Goal: Register for event/course

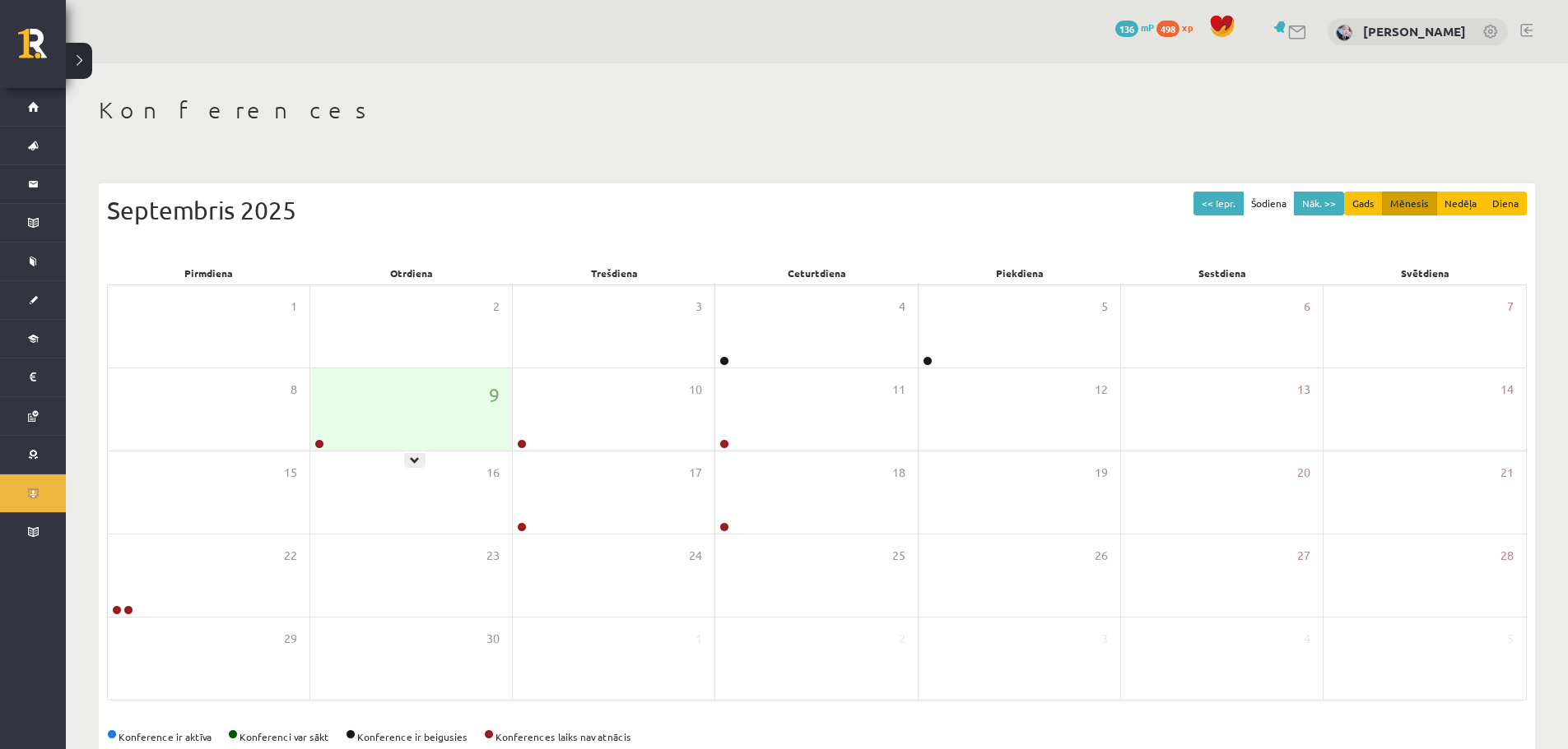
scroll to position [37, 0]
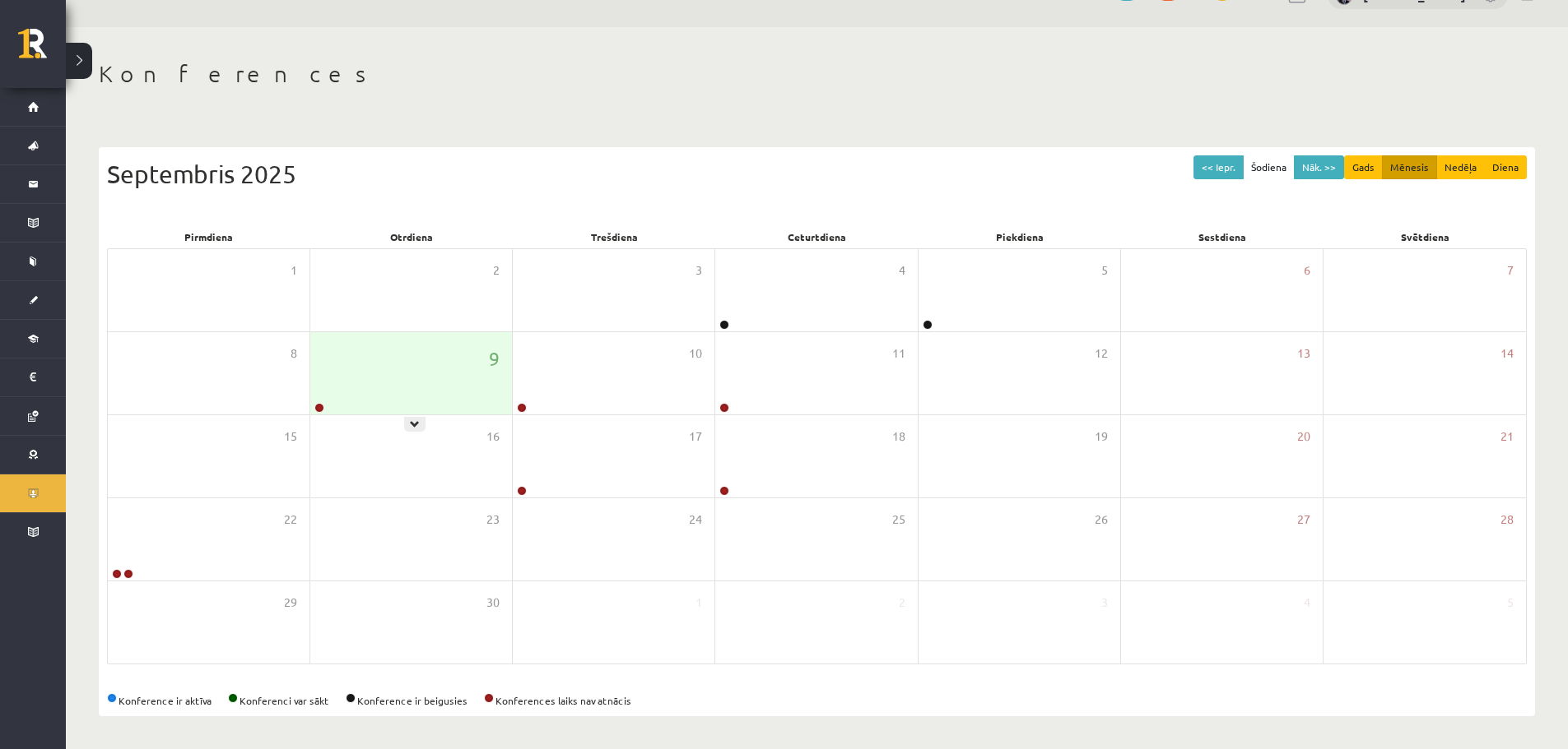
click at [376, 348] on div "9" at bounding box center [411, 374] width 202 height 83
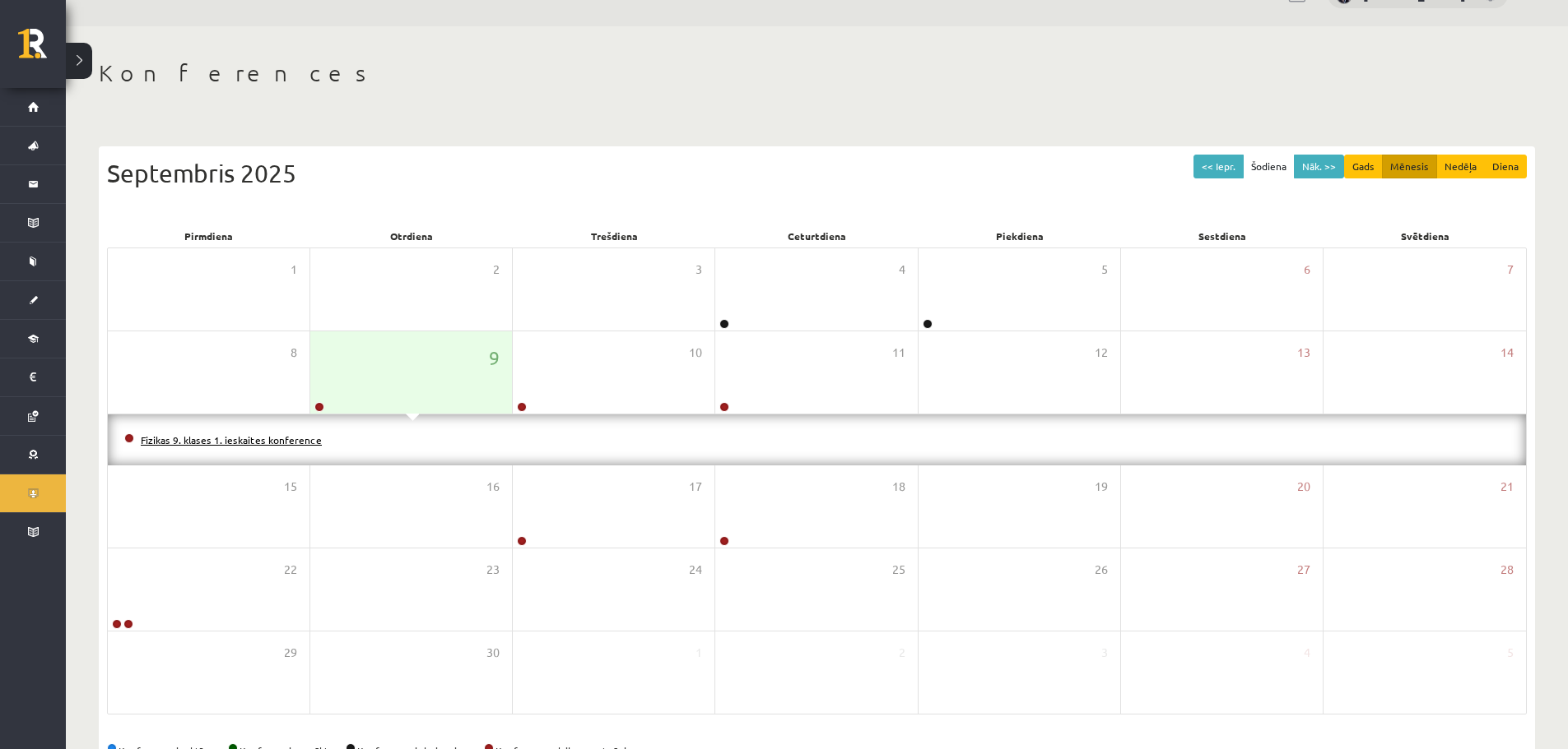
click at [258, 434] on link "Fizikas 9. klases 1. ieskaites konference" at bounding box center [231, 440] width 181 height 13
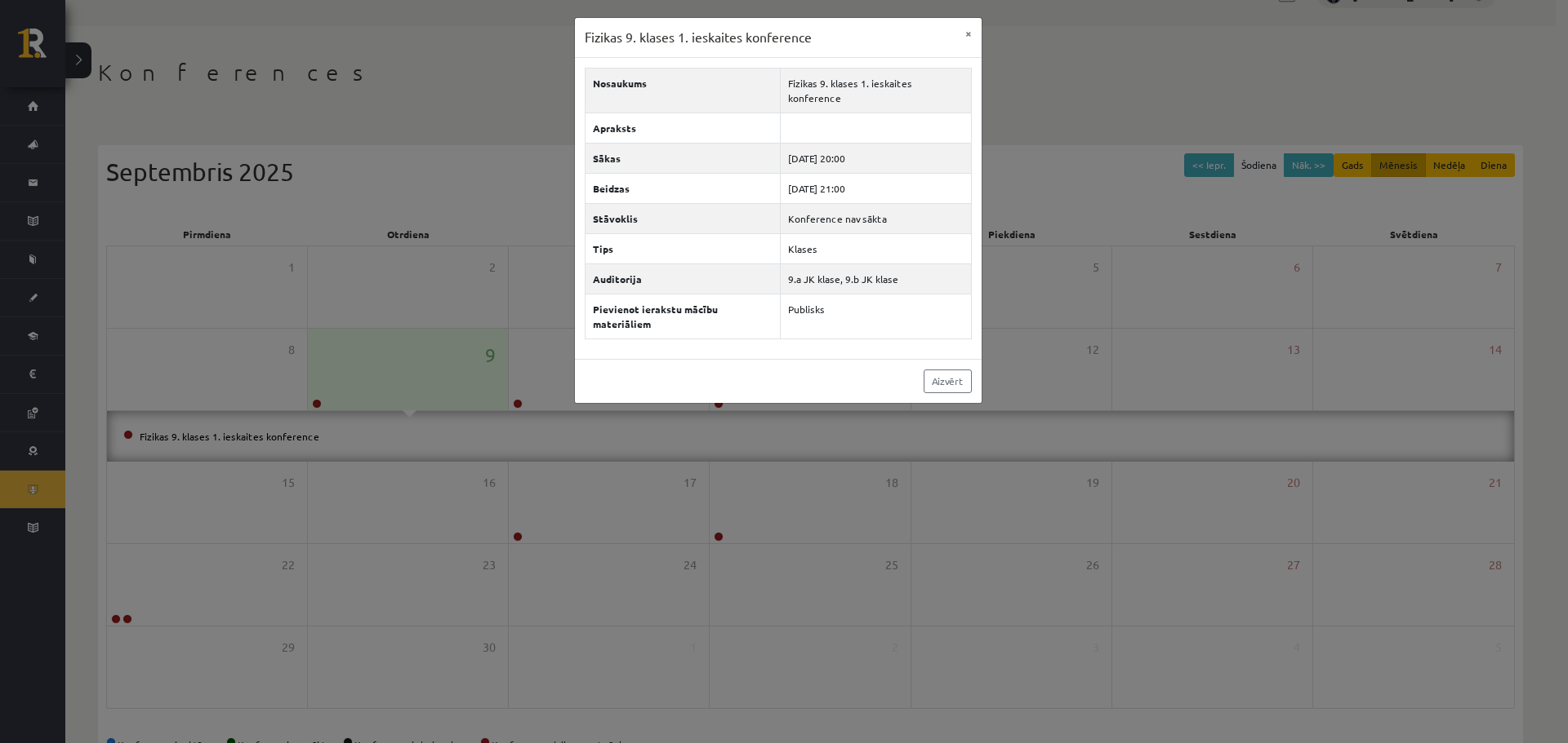
click at [516, 100] on div "Fizikas 9. klases 1. [DEMOGRAPHIC_DATA] konference × Nosaukums Fizikas 9. klase…" at bounding box center [784, 372] width 1568 height 743
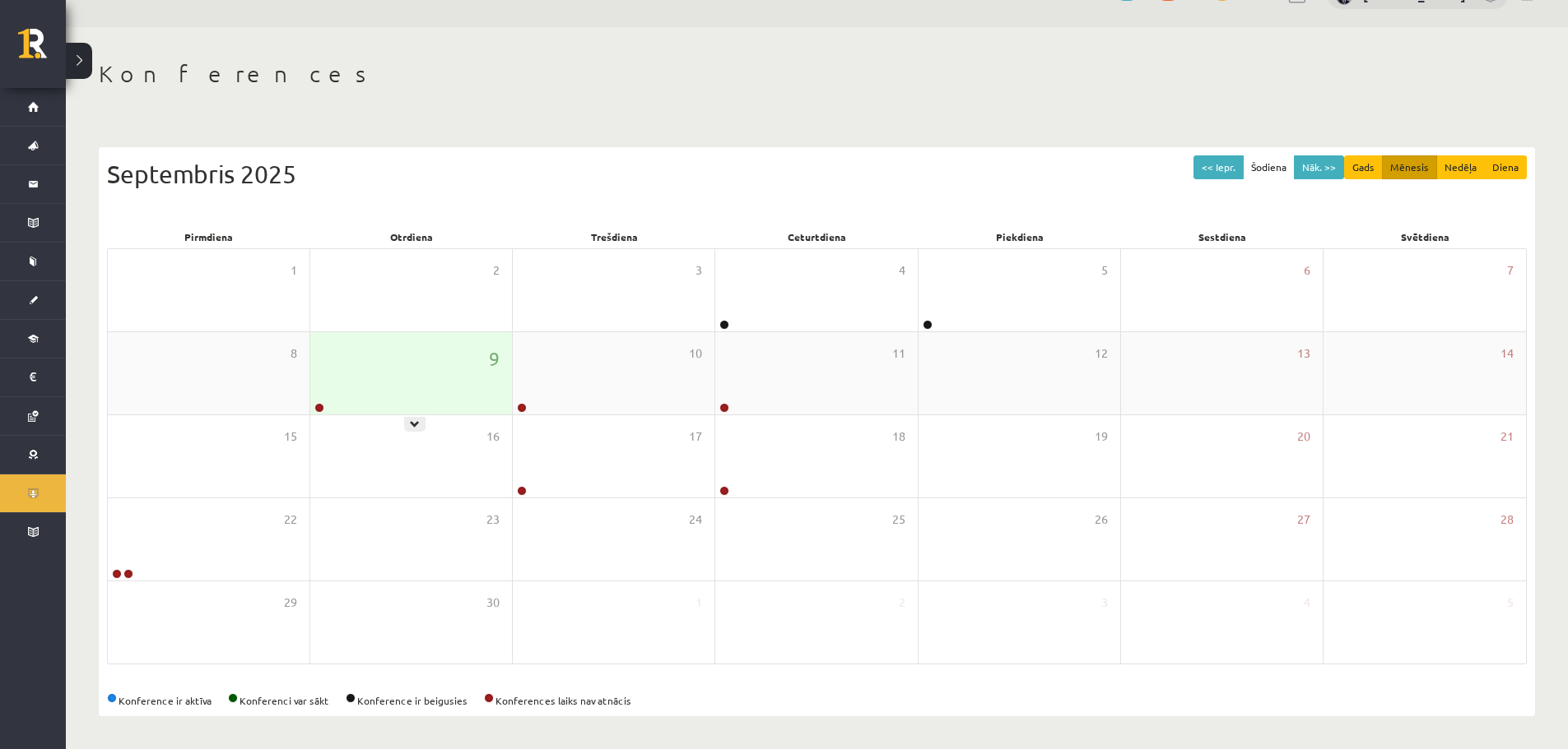
click at [439, 358] on div "9" at bounding box center [411, 374] width 202 height 83
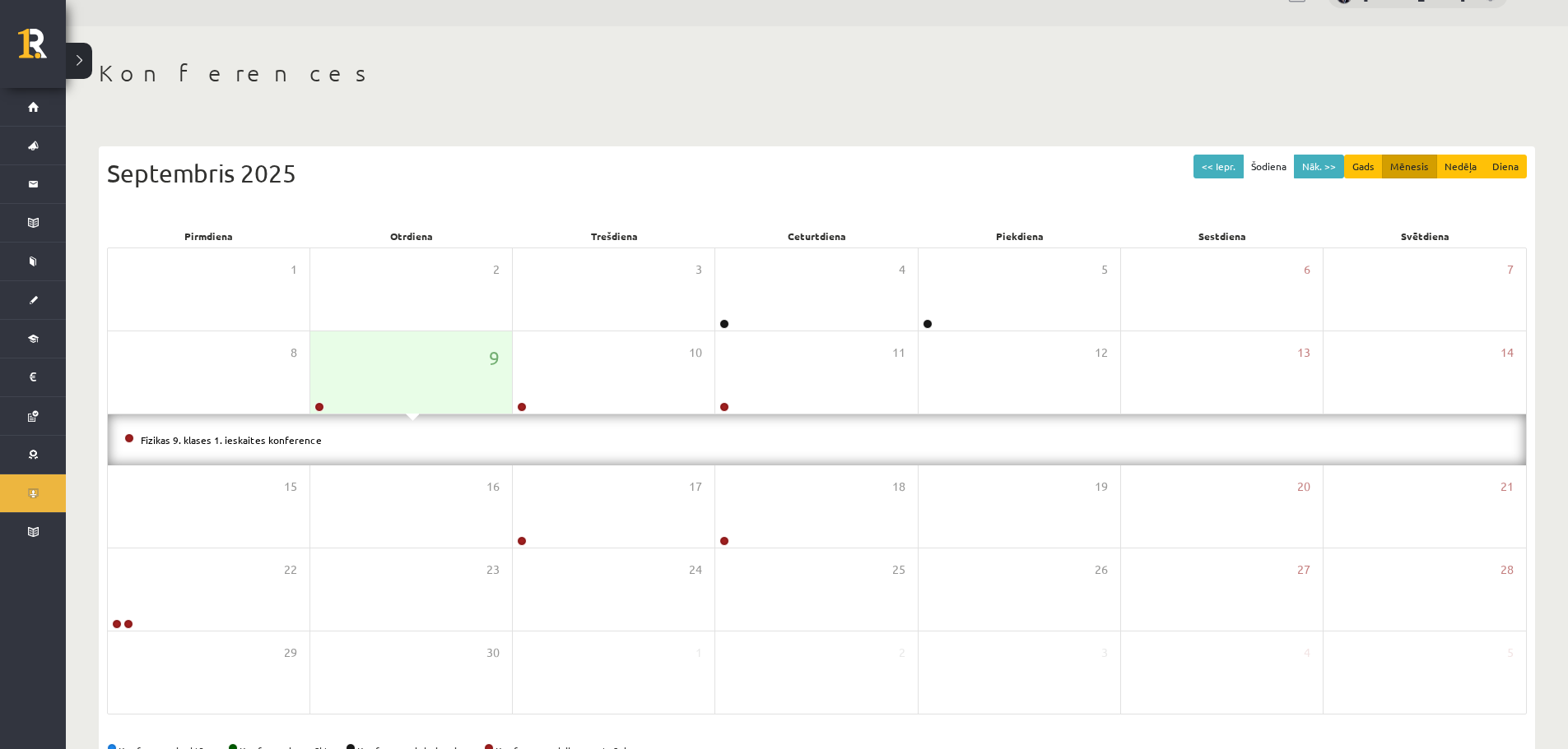
click at [87, 62] on button at bounding box center [79, 61] width 26 height 36
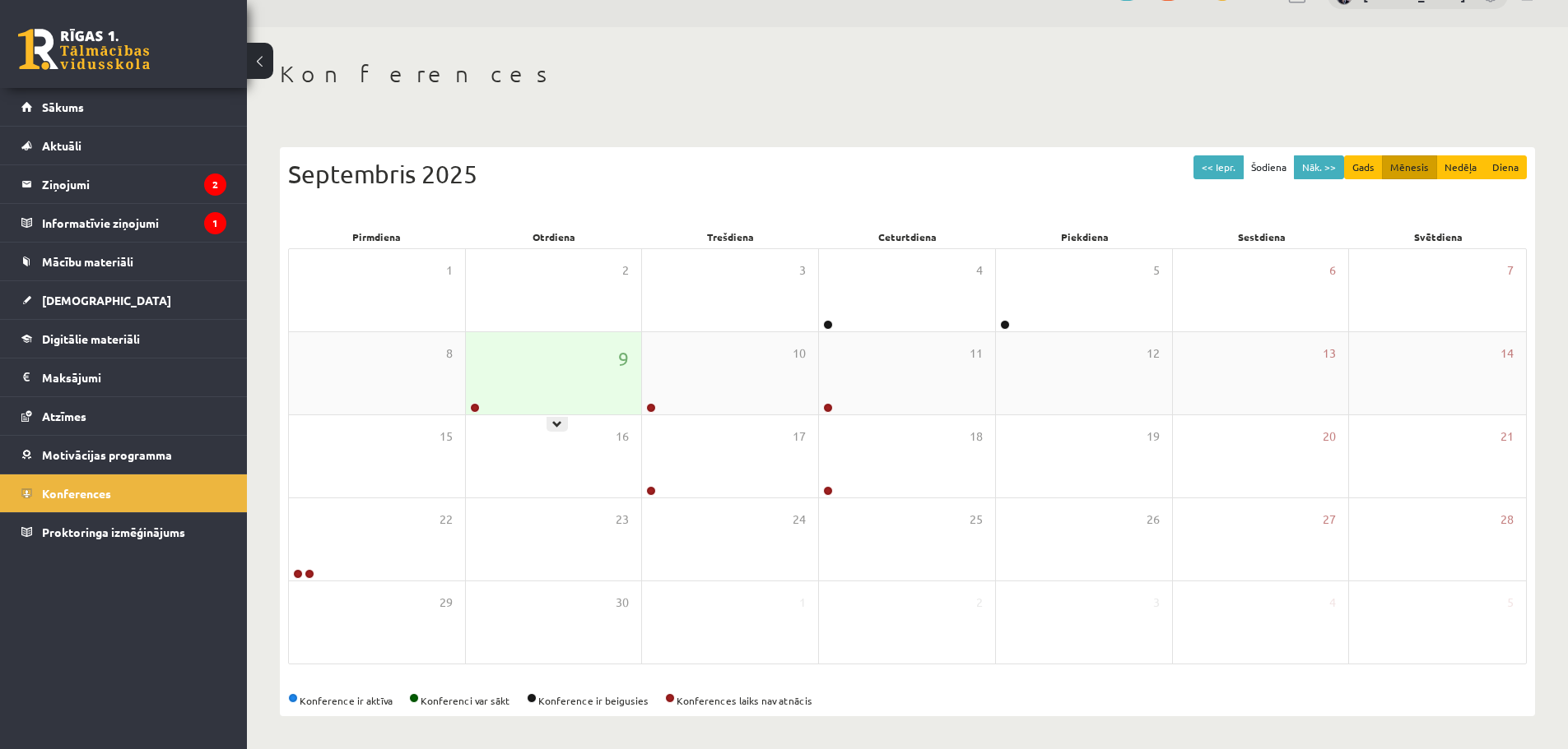
click at [496, 380] on div "9" at bounding box center [553, 374] width 176 height 83
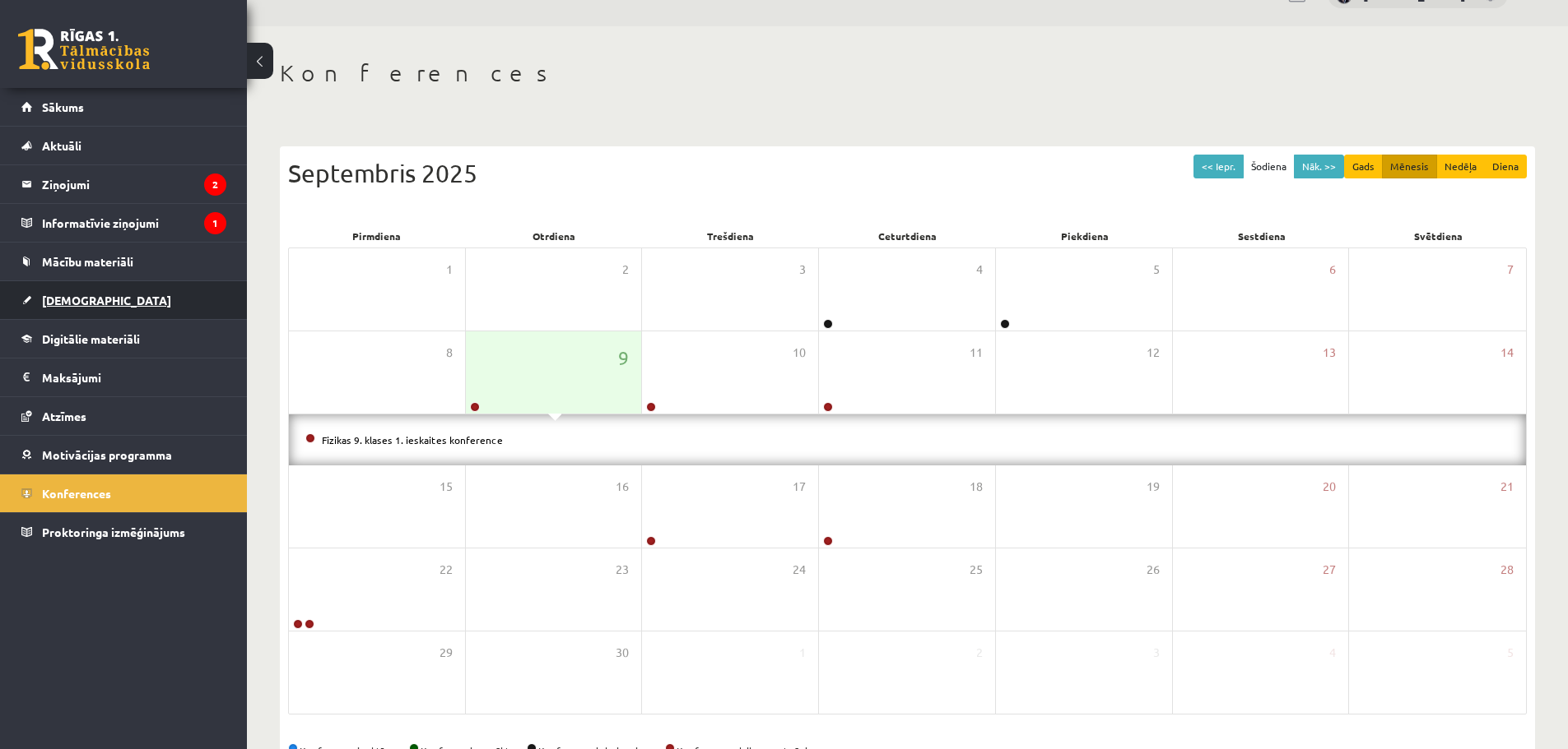
click at [74, 306] on span "[DEMOGRAPHIC_DATA]" at bounding box center [107, 300] width 129 height 14
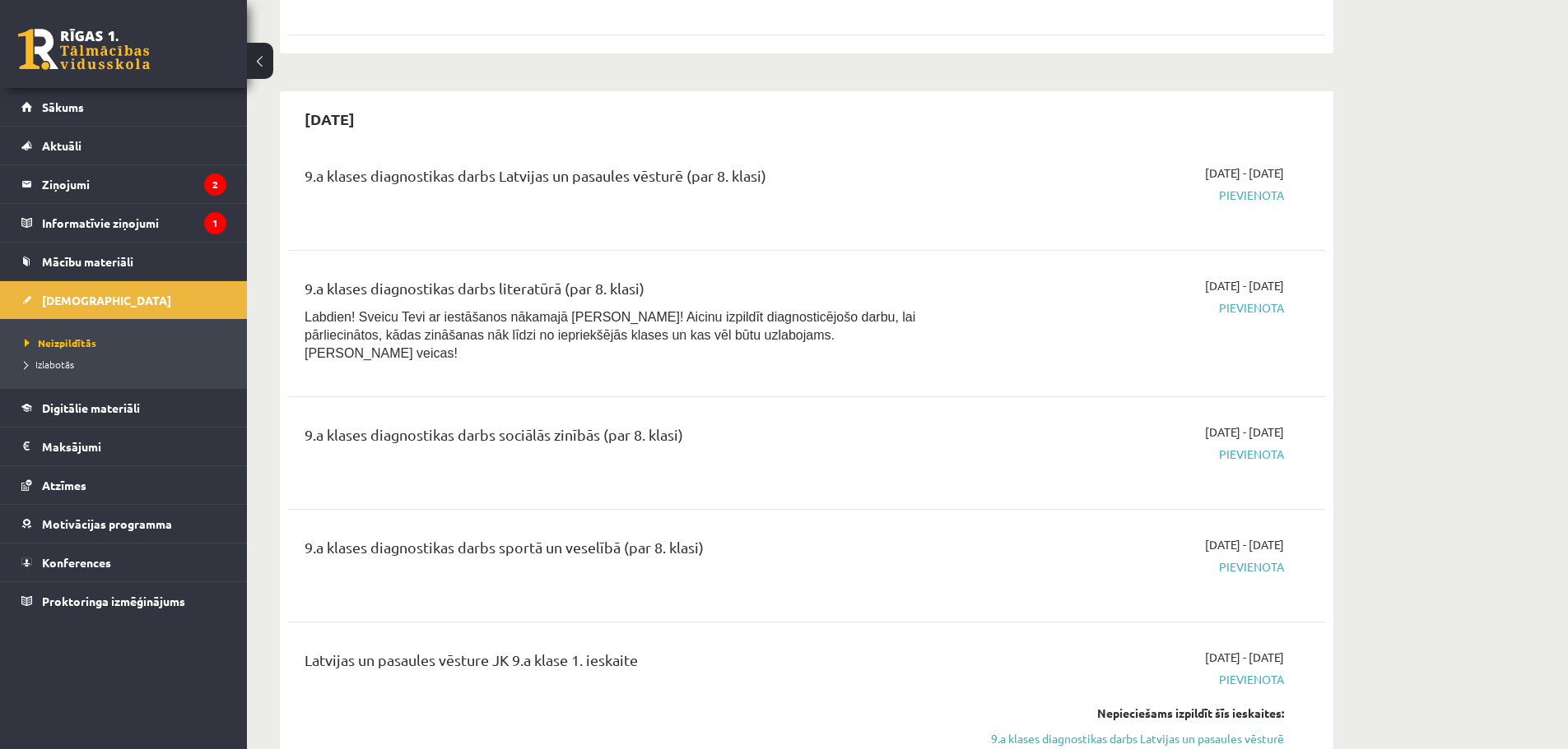
scroll to position [613, 0]
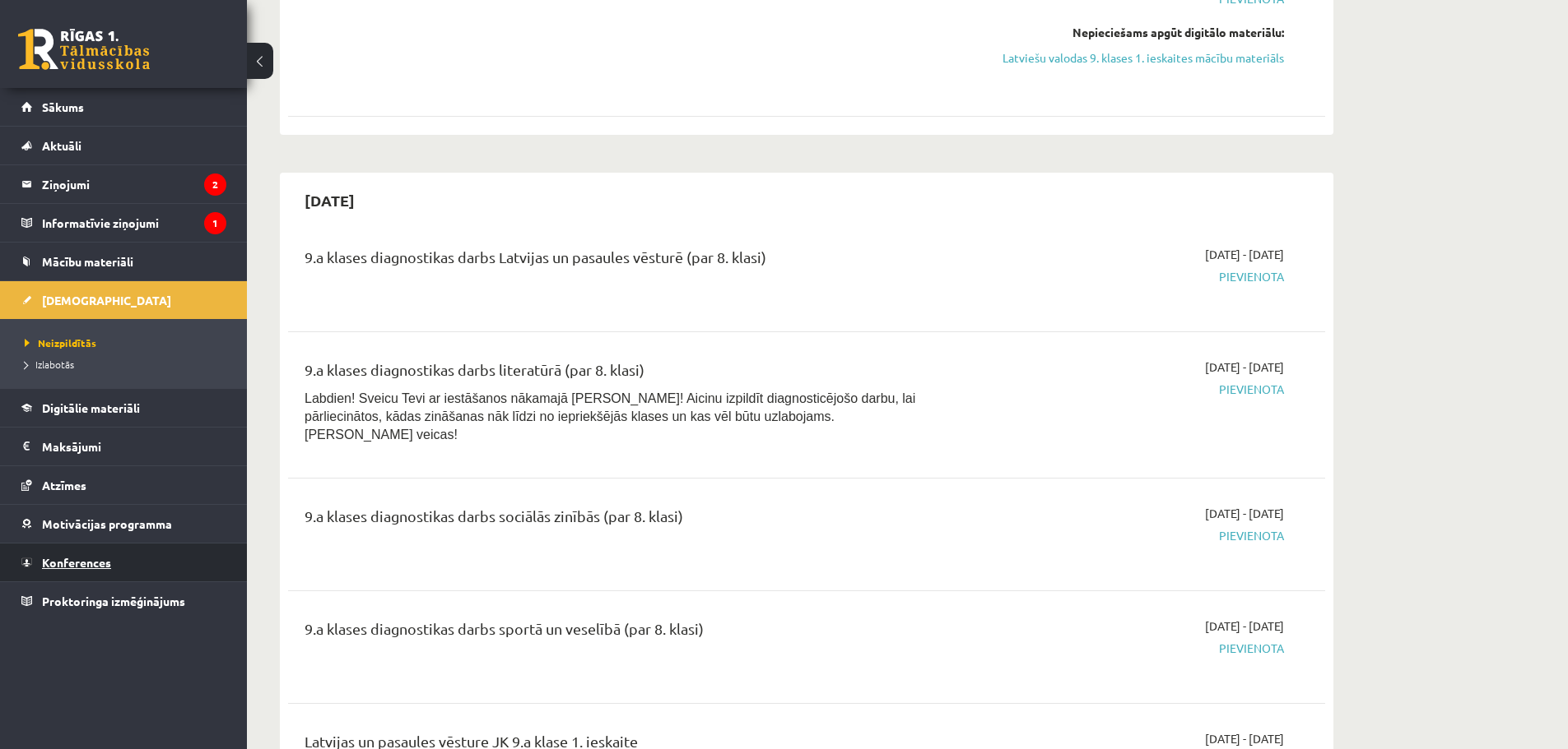
click at [61, 572] on link "Konferences" at bounding box center [123, 562] width 205 height 37
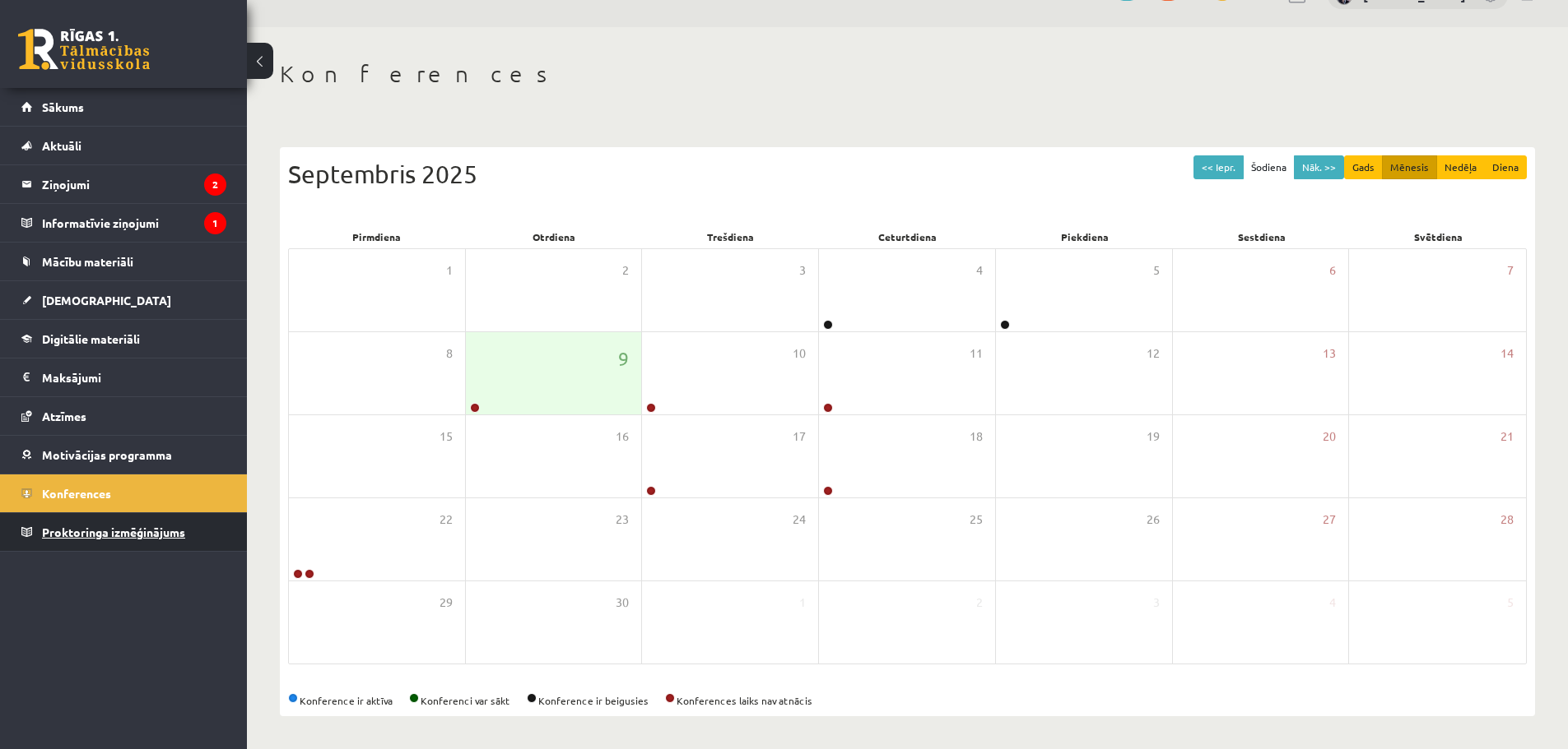
scroll to position [37, 0]
click at [578, 380] on div "9" at bounding box center [553, 374] width 176 height 83
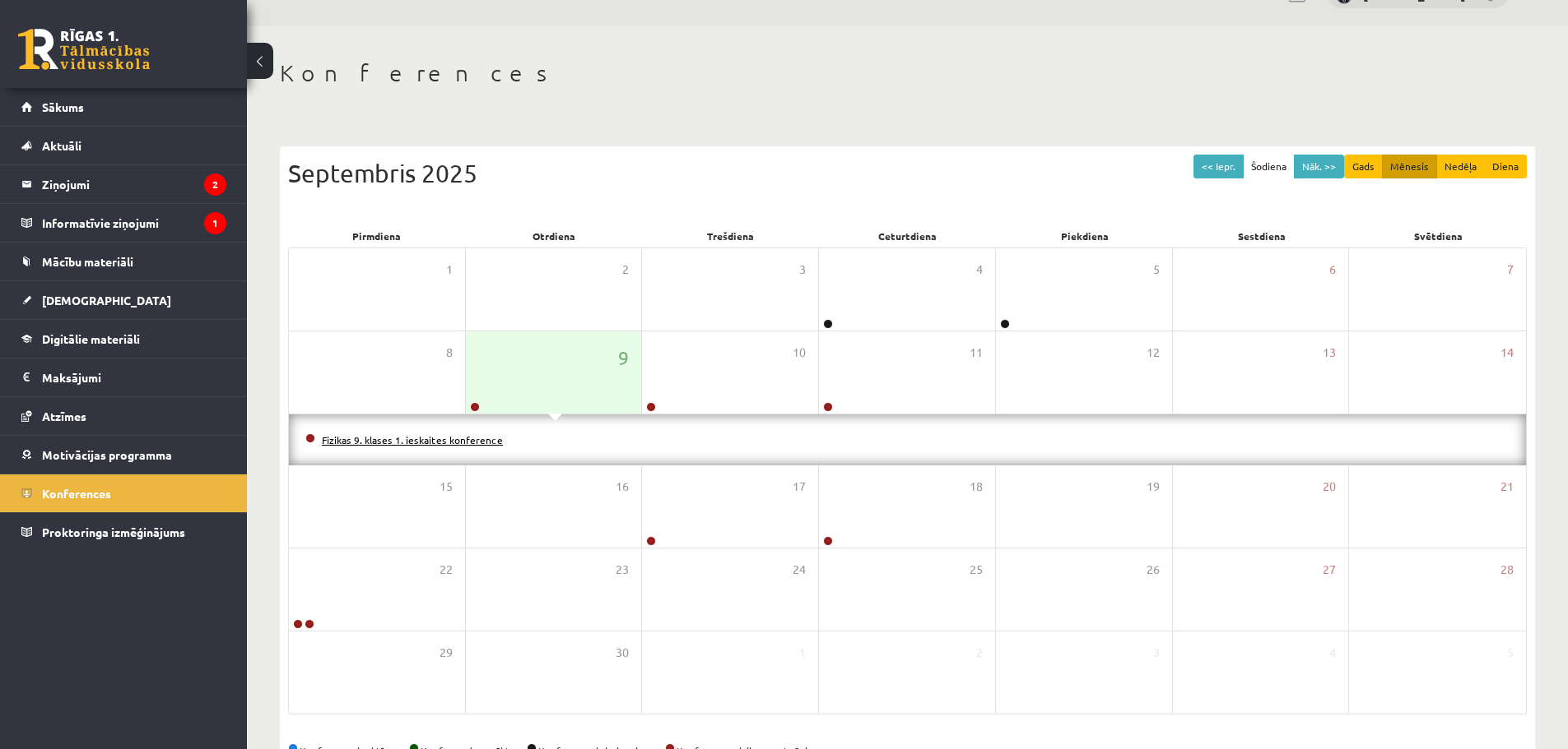
click at [433, 442] on link "Fizikas 9. klases 1. ieskaites konference" at bounding box center [412, 440] width 181 height 13
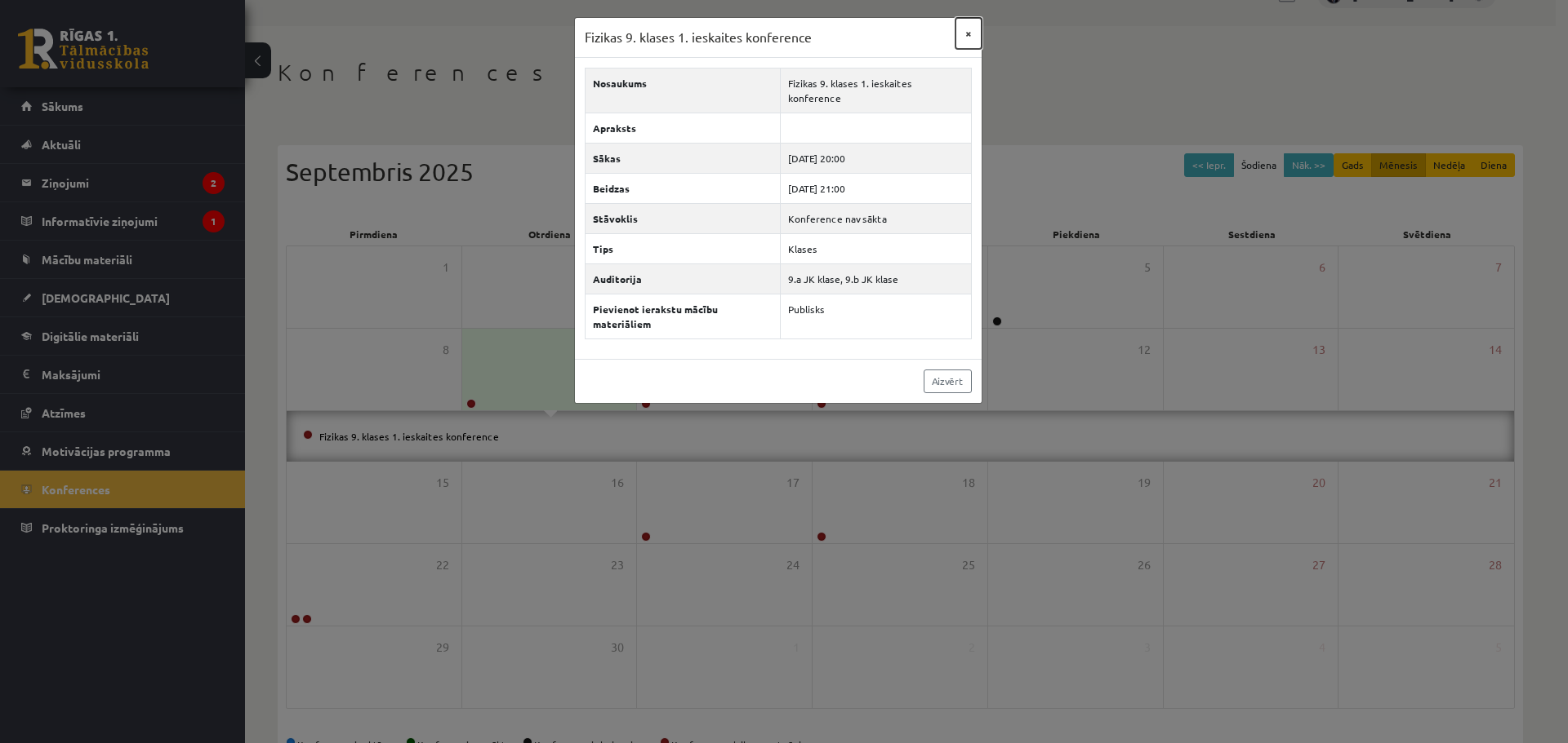
click at [964, 31] on button "×" at bounding box center [967, 33] width 26 height 31
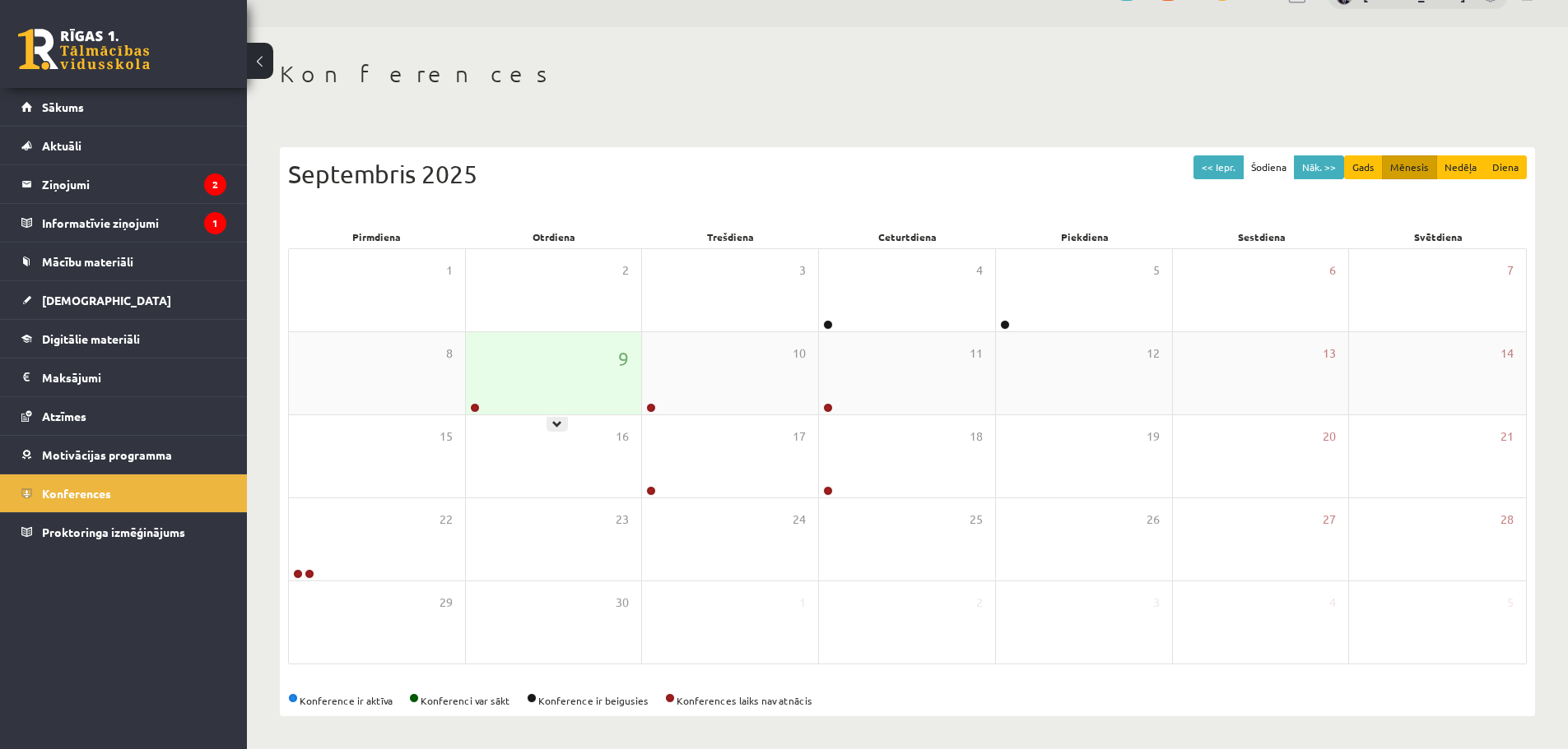
click at [559, 353] on div "9" at bounding box center [553, 374] width 176 height 83
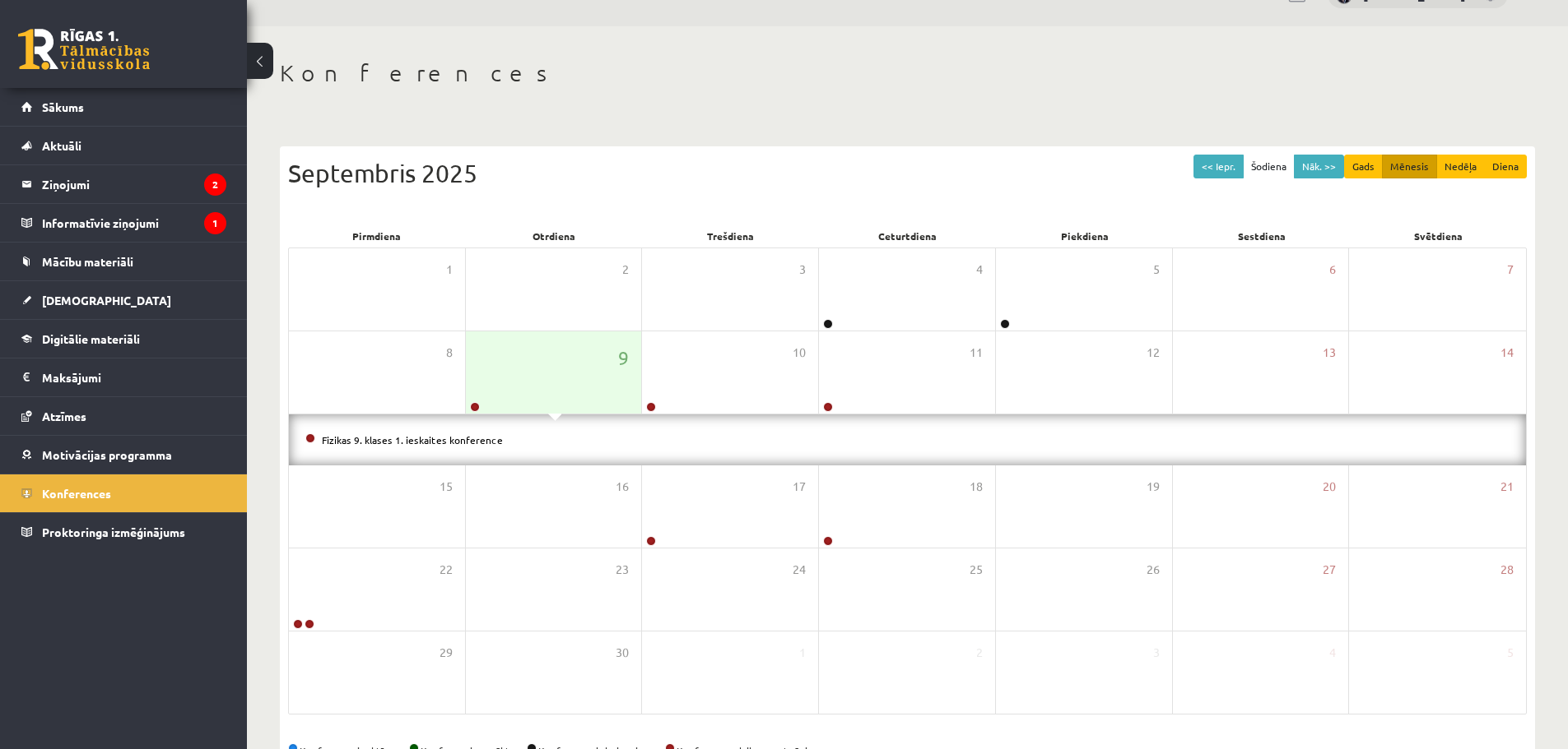
click at [463, 431] on li "Fizikas 9. klases 1. ieskaites konference" at bounding box center [907, 440] width 1204 height 18
click at [463, 437] on link "Fizikas 9. klases 1. ieskaites konference" at bounding box center [412, 440] width 181 height 13
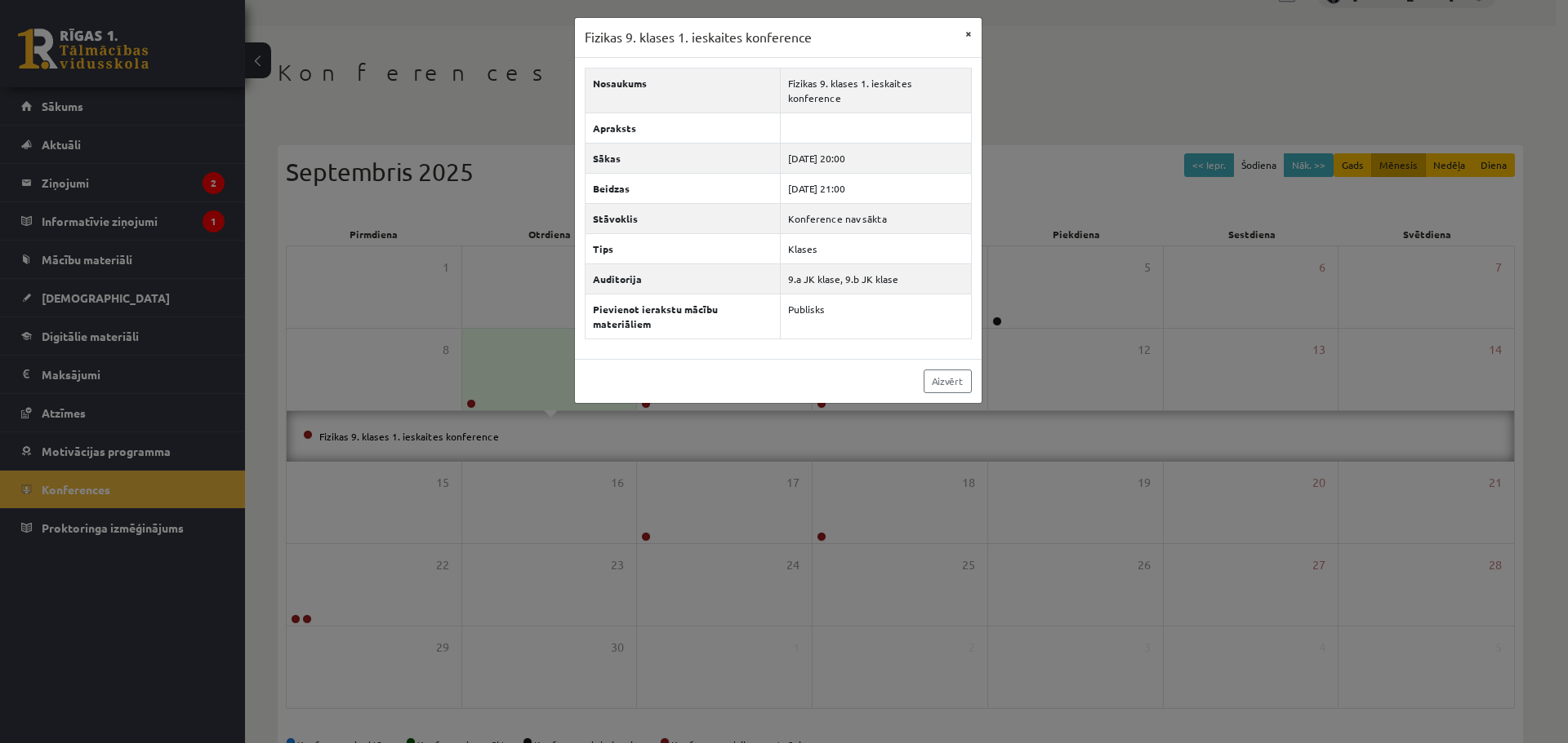
click at [955, 29] on div "Fizikas 9. klases 1. ieskaites konference ×" at bounding box center [778, 38] width 407 height 40
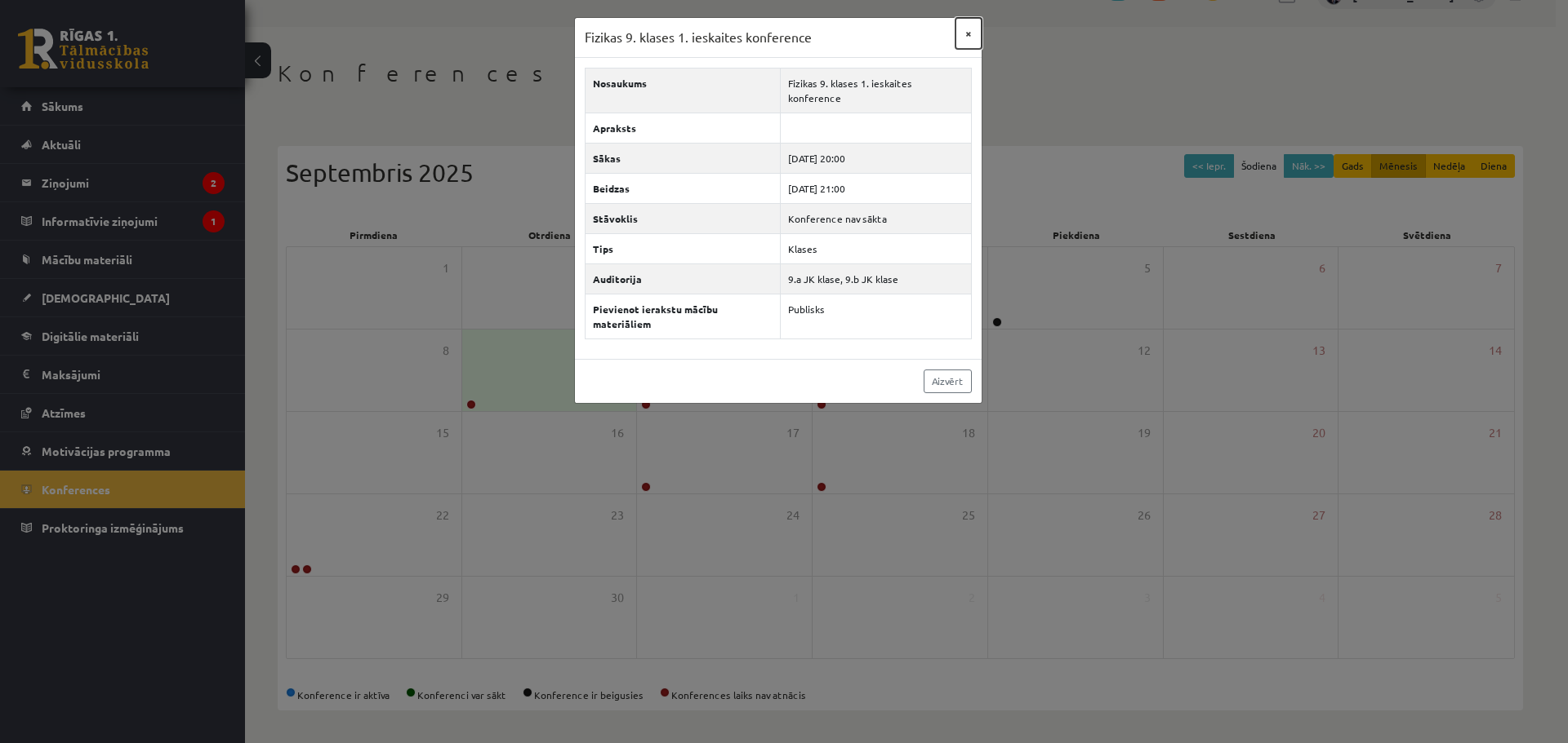
click at [968, 30] on button "×" at bounding box center [967, 33] width 26 height 31
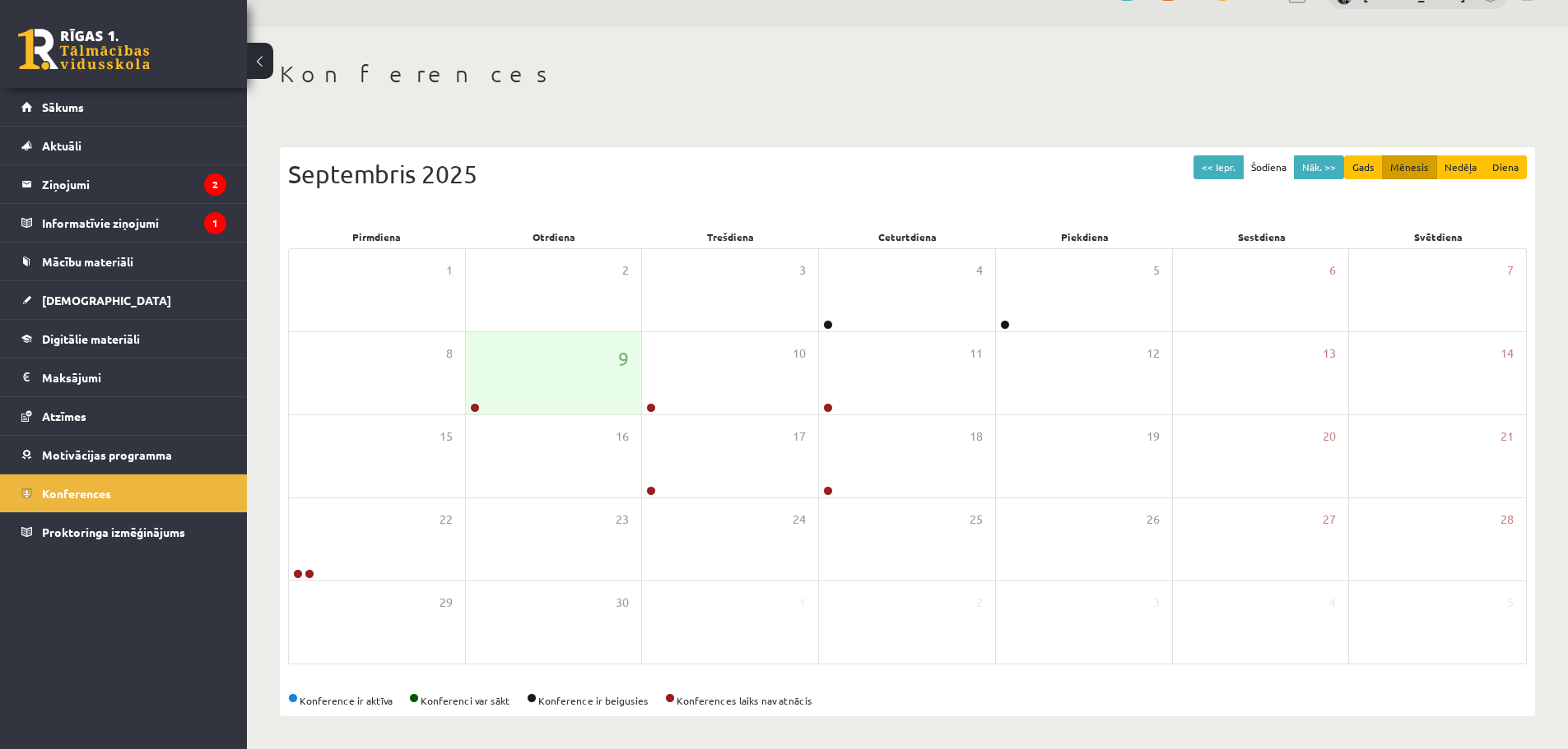
click at [480, 28] on div "Konferences << Iepr. Šodiena Nāk. >> Gads Mēnesis [PERSON_NAME] Septembris 2025…" at bounding box center [907, 388] width 1321 height 722
click at [554, 368] on div "9" at bounding box center [553, 374] width 176 height 83
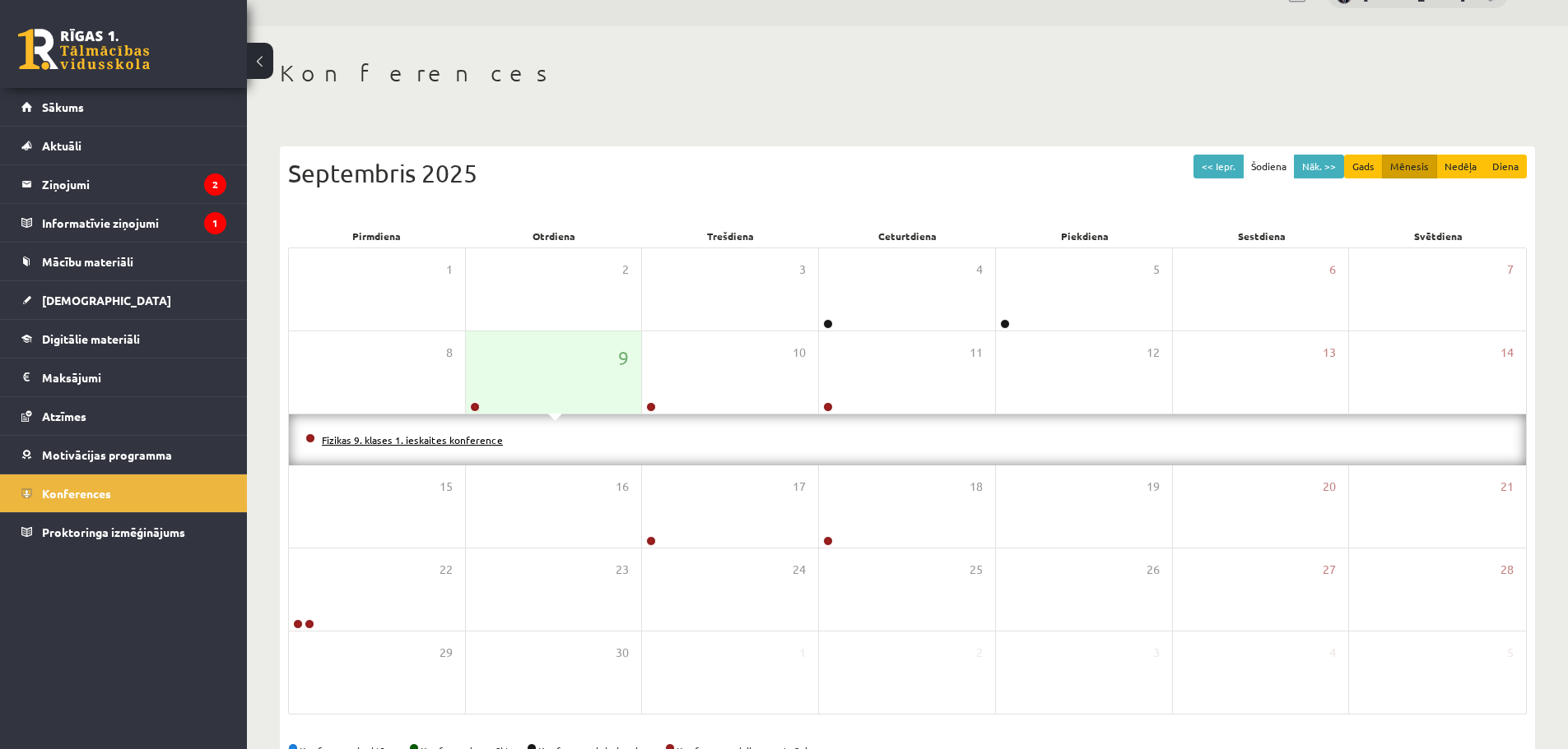
click at [424, 434] on link "Fizikas 9. klases 1. ieskaites konference" at bounding box center [412, 440] width 181 height 13
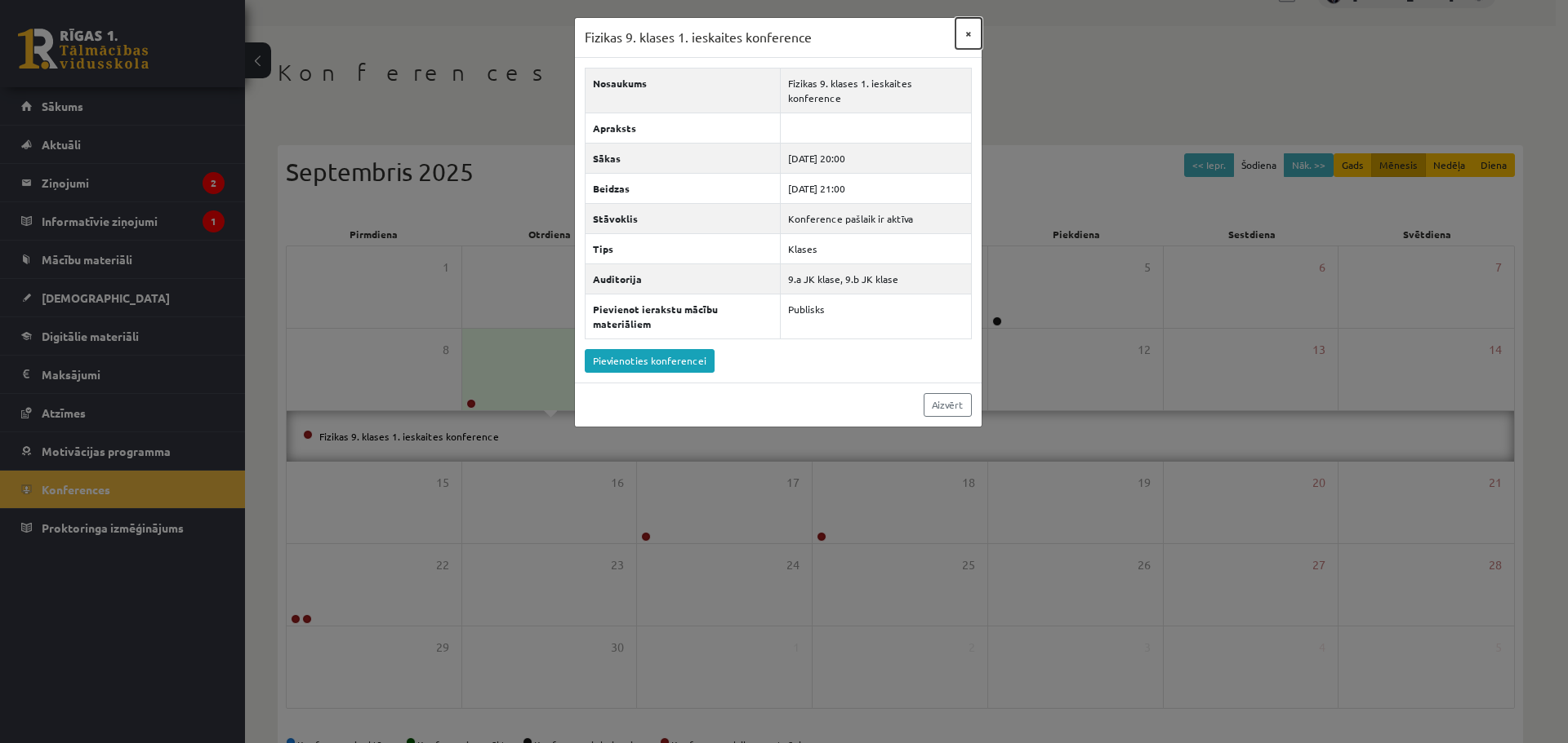
click at [962, 38] on button "×" at bounding box center [967, 33] width 26 height 31
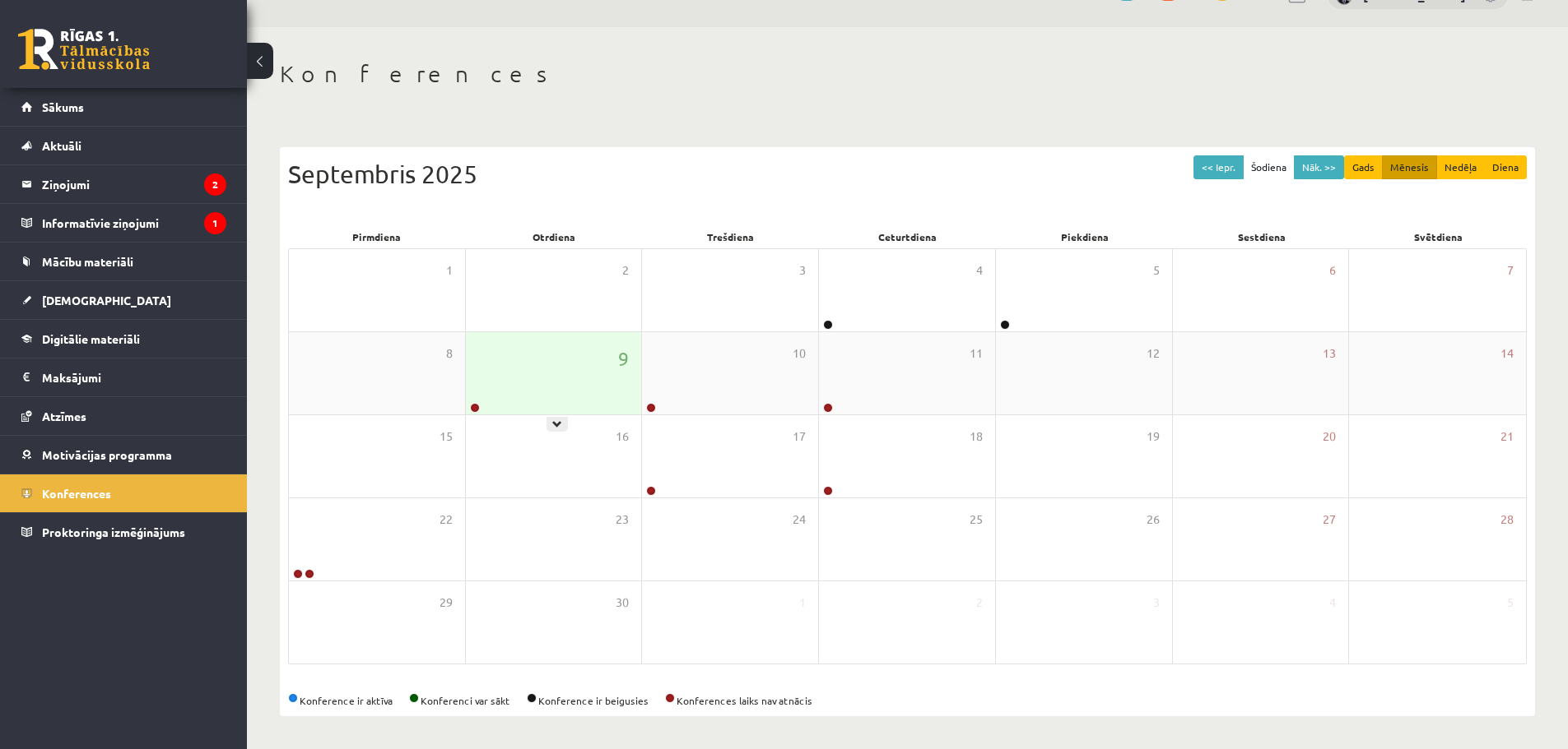
click at [594, 376] on div "9" at bounding box center [553, 374] width 176 height 83
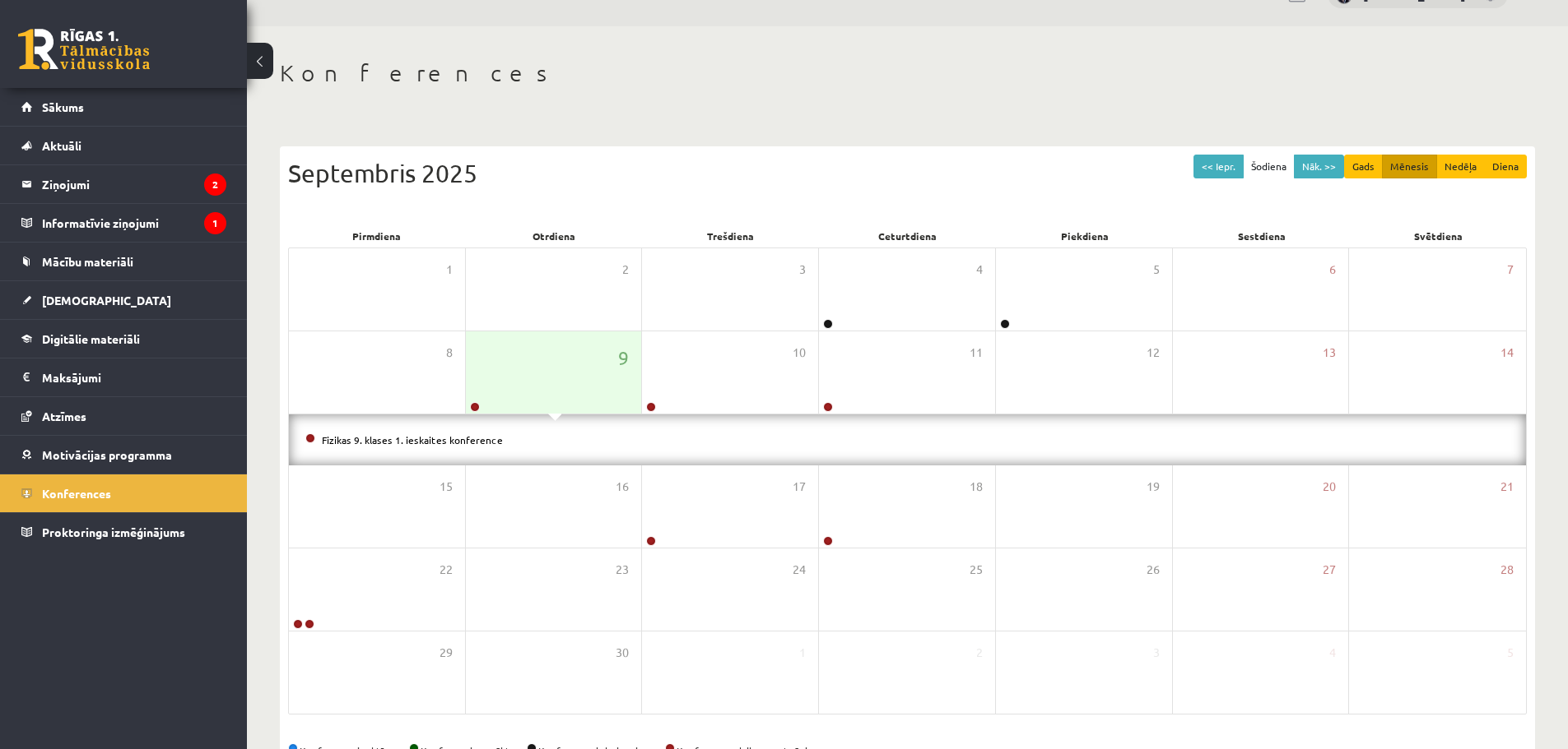
click at [749, 116] on div "Konferences << Iepr. Šodiena Nāk. >> Gads Mēnesis Nedēļa Diena Septembris 2025 …" at bounding box center [907, 412] width 1321 height 773
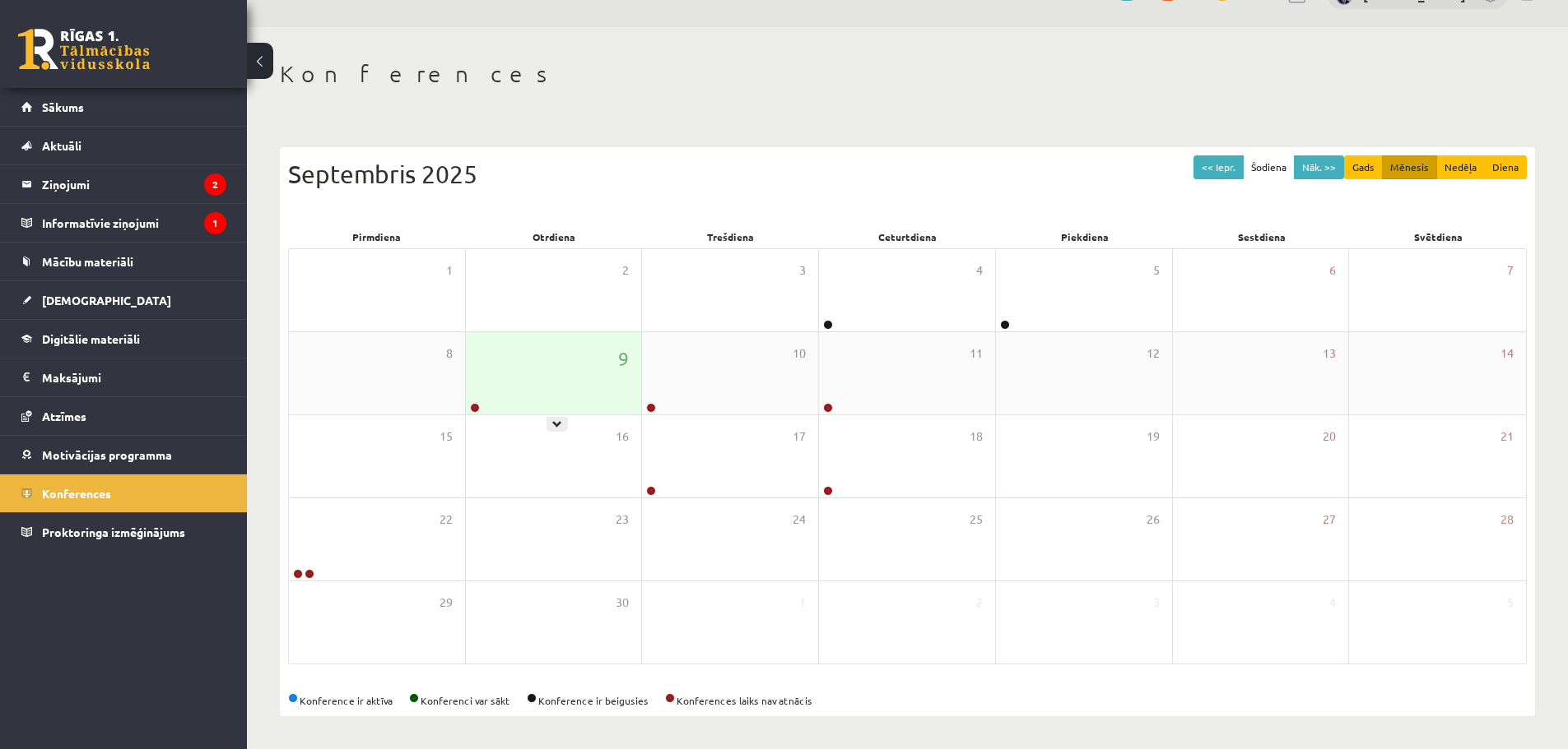
click at [579, 353] on div "9" at bounding box center [553, 374] width 176 height 83
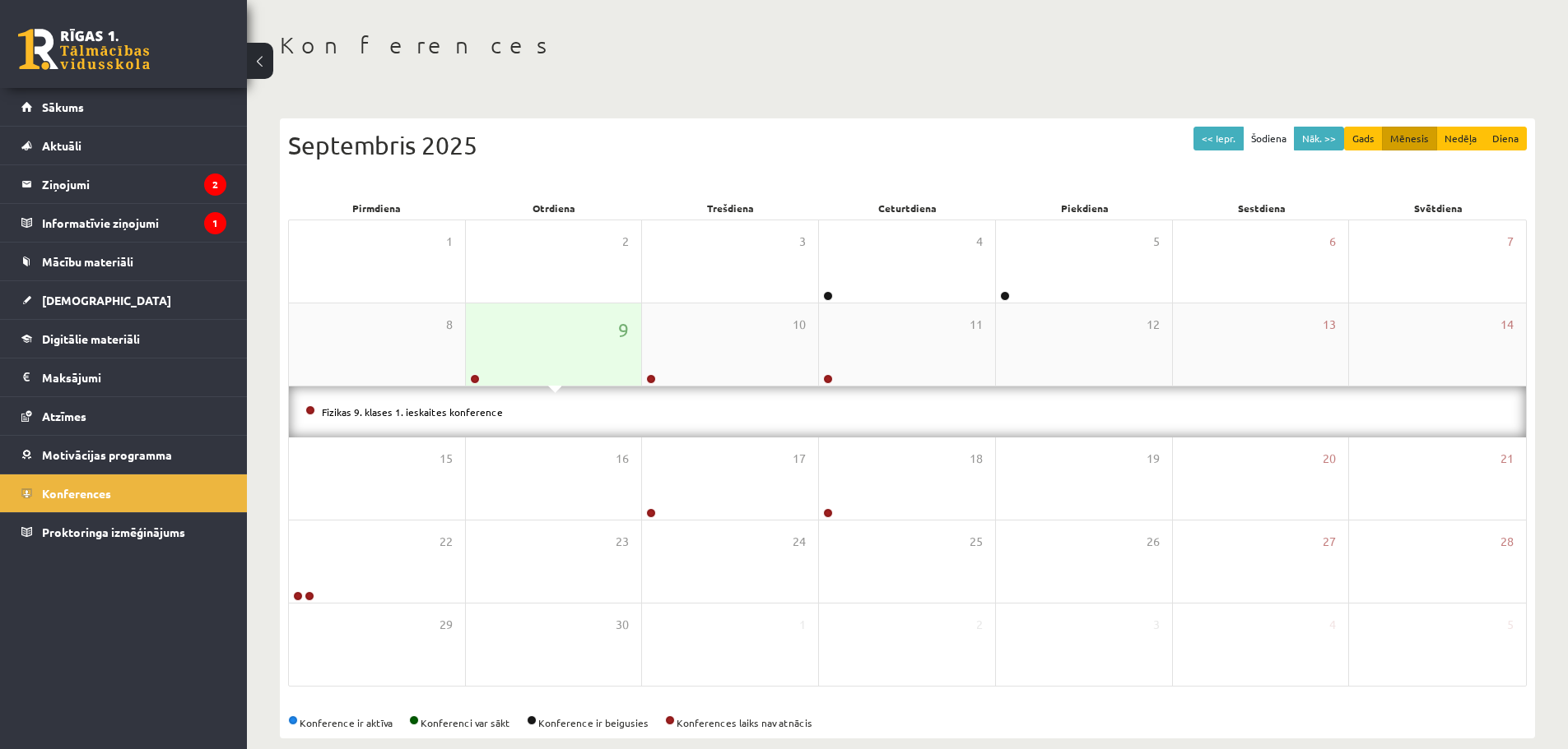
scroll to position [88, 0]
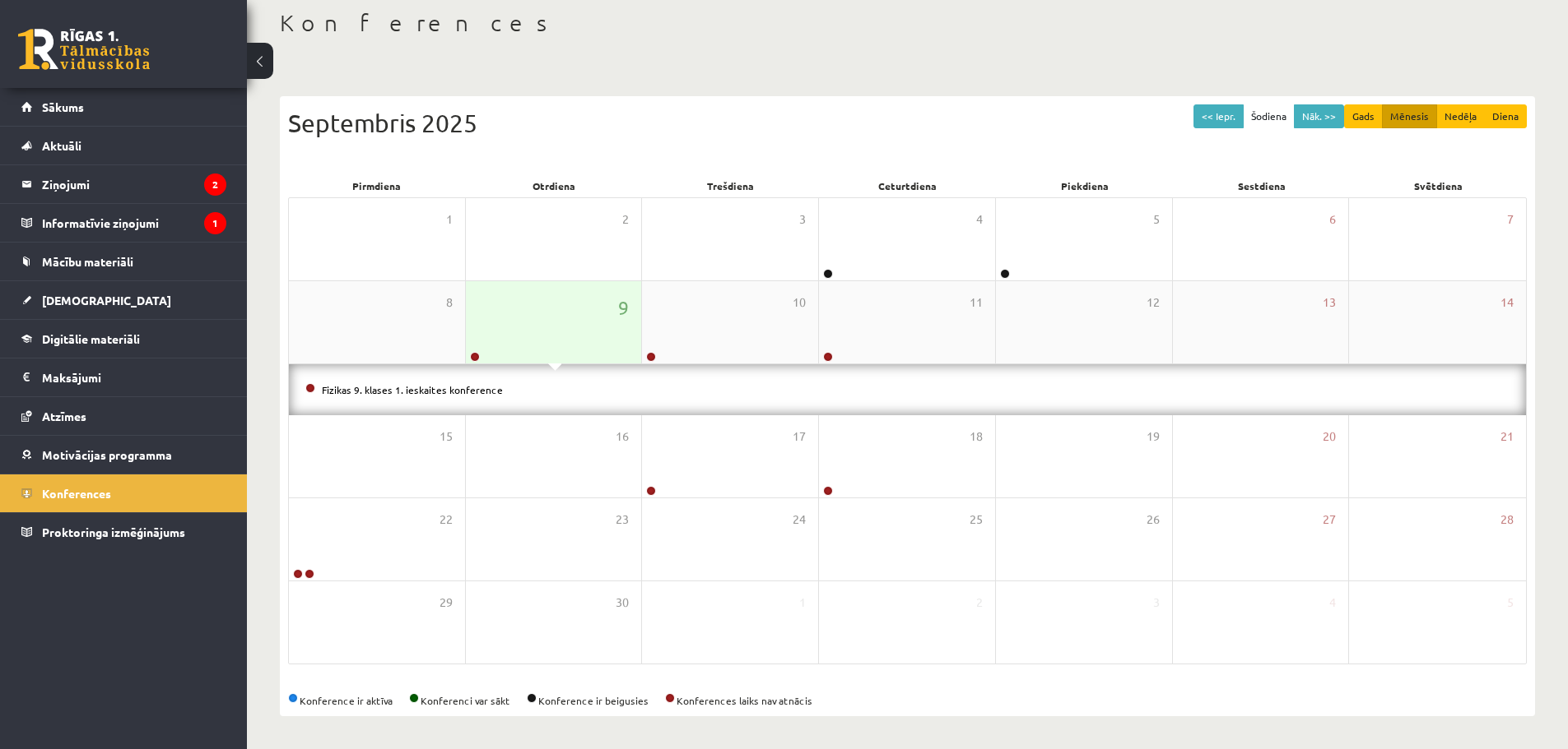
click at [595, 341] on div "9" at bounding box center [553, 323] width 176 height 83
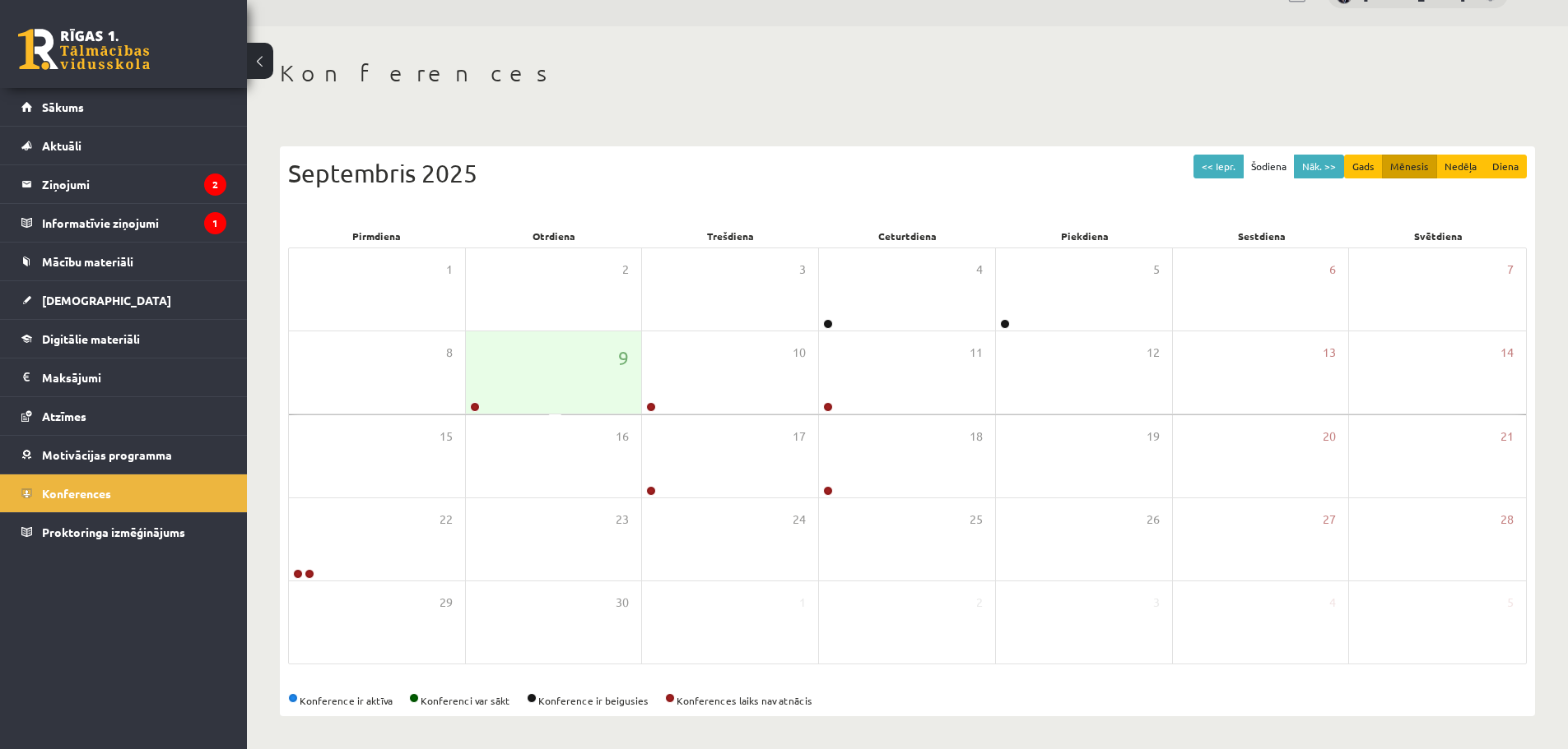
scroll to position [37, 0]
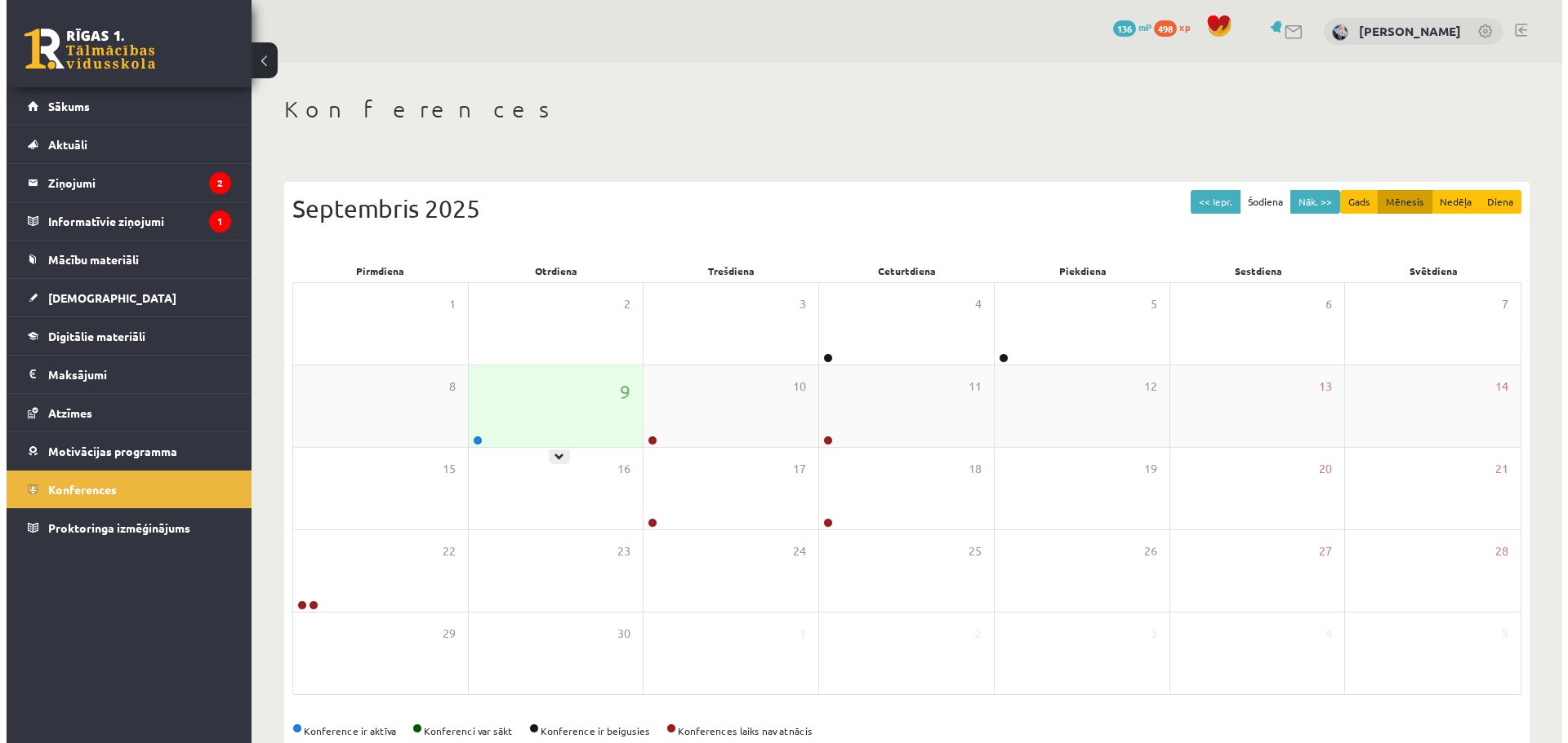
scroll to position [37, 0]
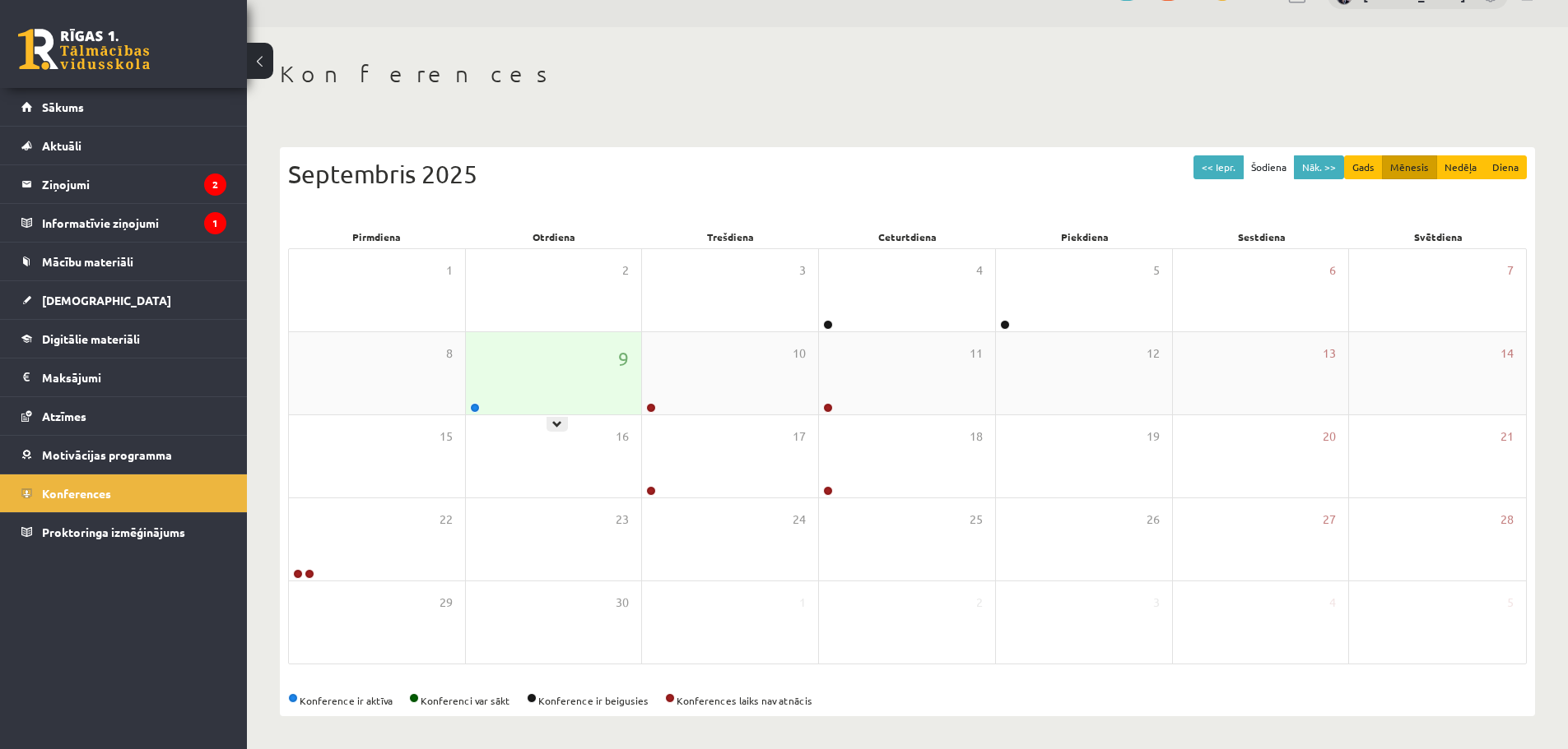
click at [527, 384] on div "9" at bounding box center [553, 374] width 176 height 83
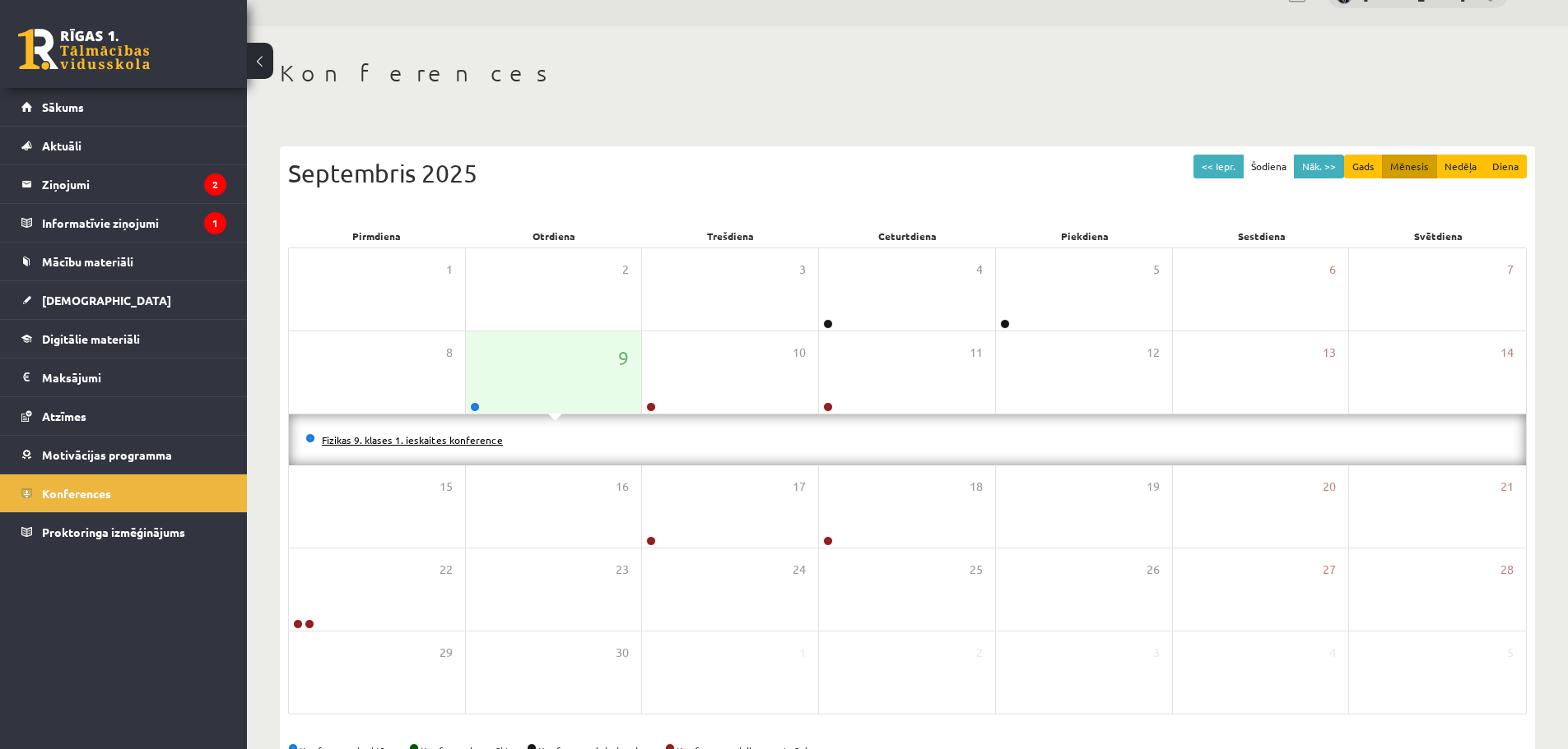
click at [422, 443] on link "Fizikas 9. klases 1. ieskaites konference" at bounding box center [412, 440] width 181 height 13
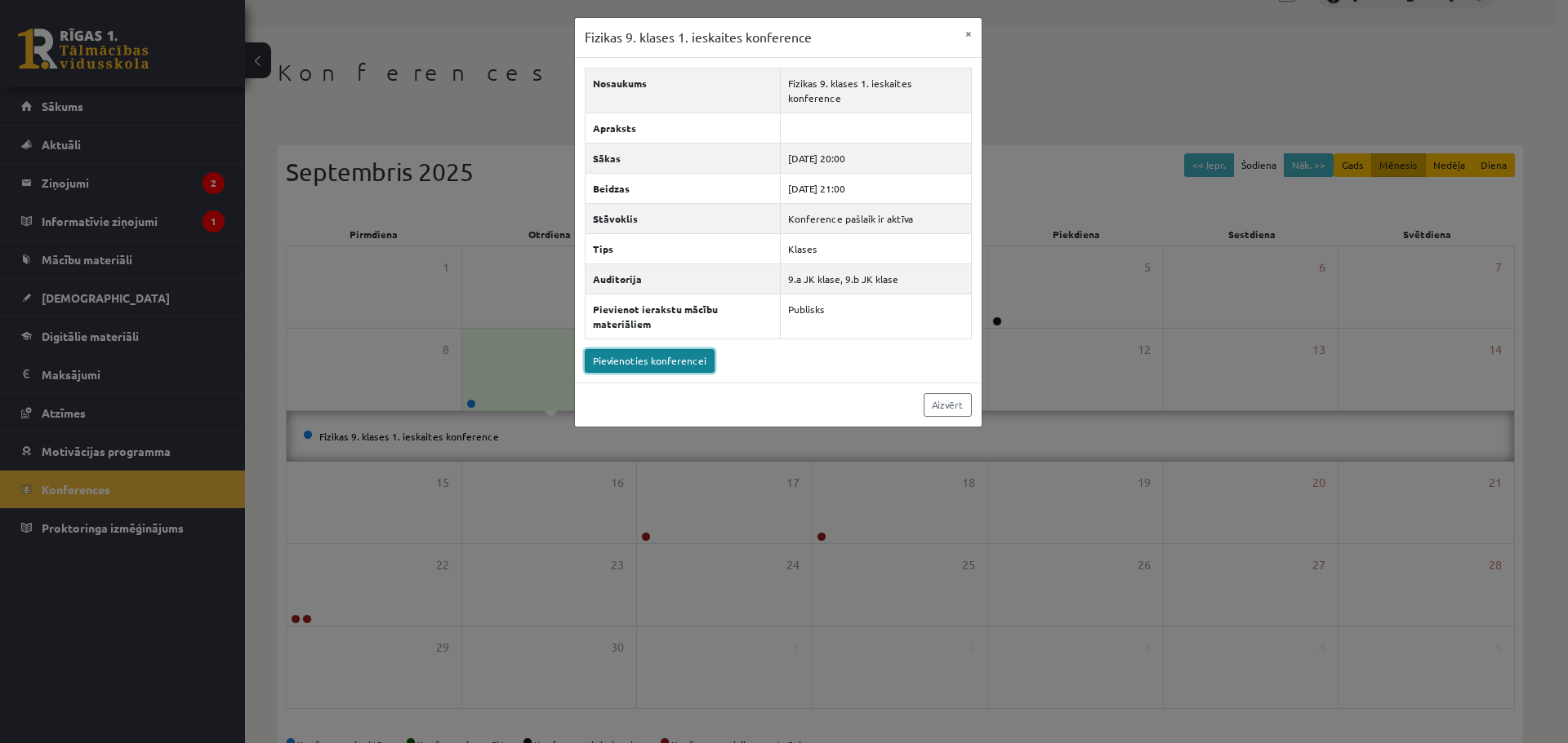
click at [638, 350] on link "Pievienoties konferencei" at bounding box center [649, 361] width 130 height 24
